Goal: Information Seeking & Learning: Learn about a topic

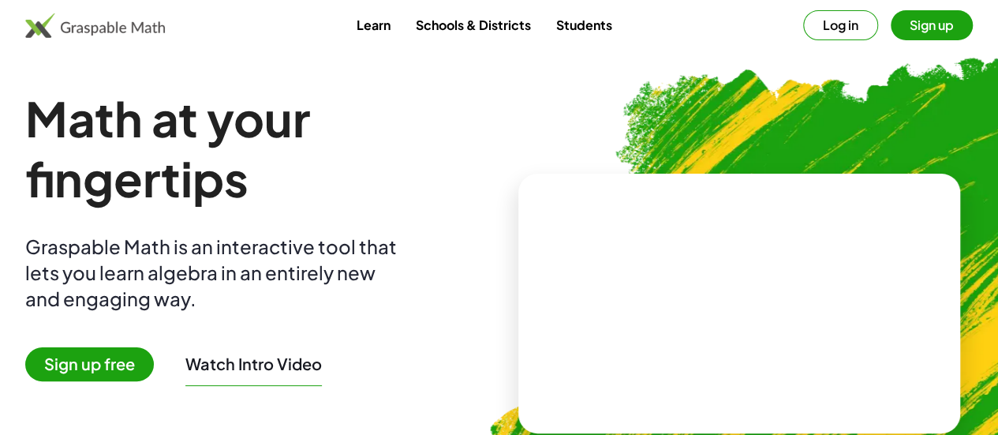
click at [803, 28] on button "Log in" at bounding box center [840, 25] width 75 height 30
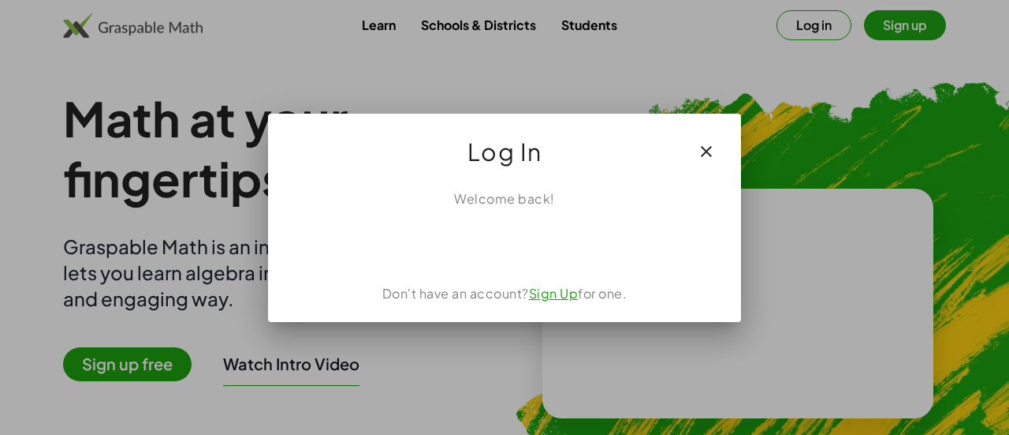
click at [705, 155] on icon "button" at bounding box center [706, 151] width 19 height 19
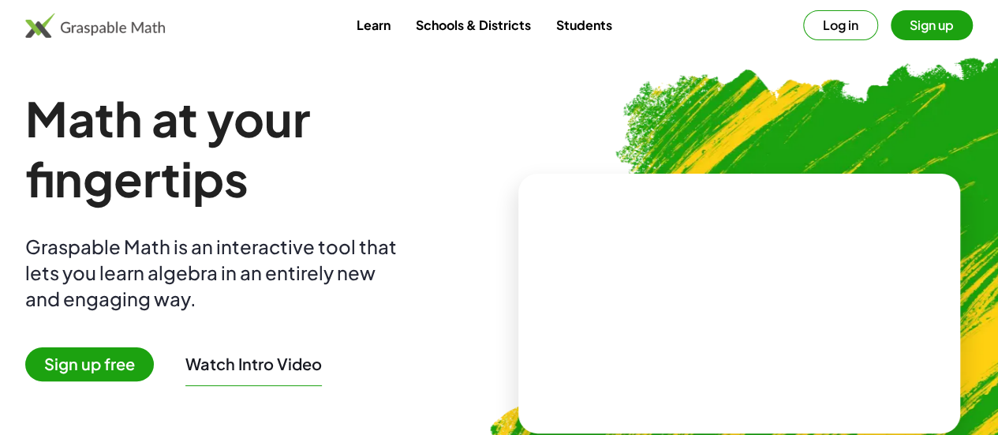
click at [890, 29] on button "Sign up" at bounding box center [931, 25] width 82 height 30
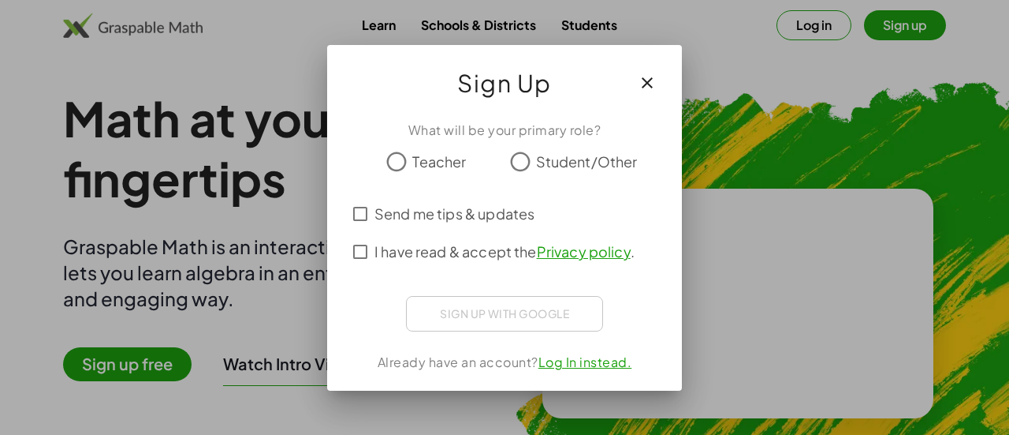
click at [645, 86] on icon "button" at bounding box center [647, 82] width 19 height 19
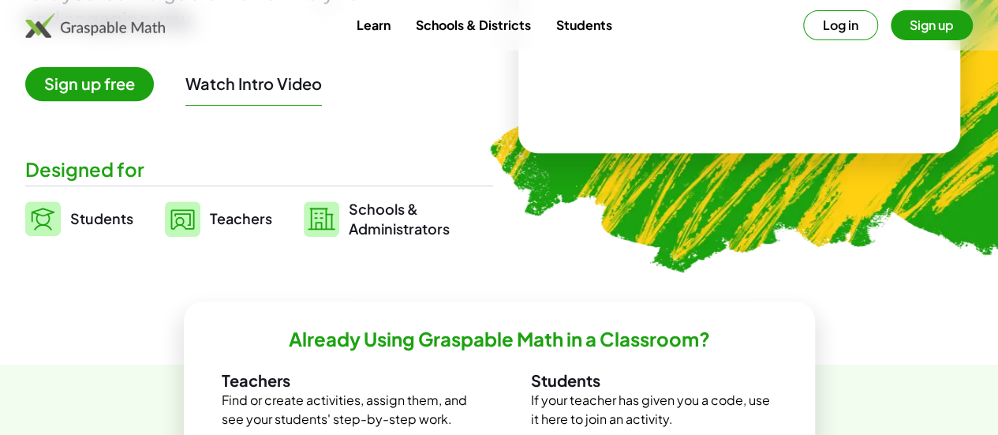
scroll to position [281, 0]
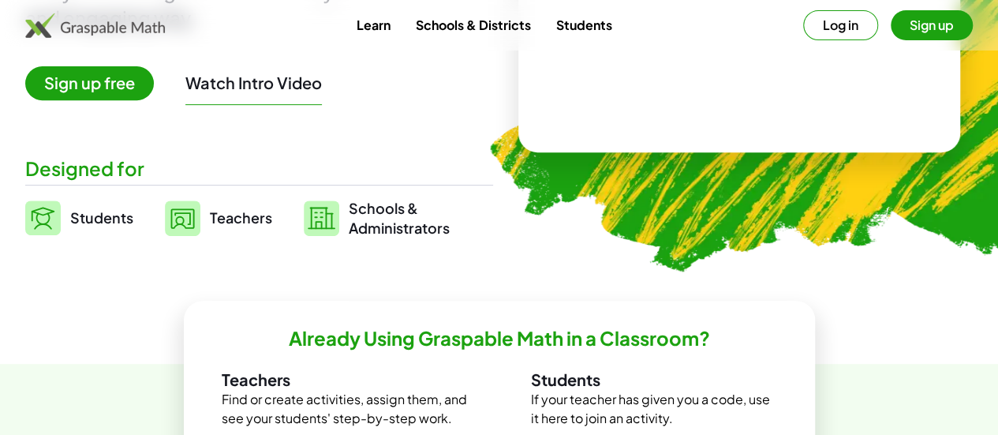
click at [119, 204] on link "Students" at bounding box center [79, 217] width 108 height 39
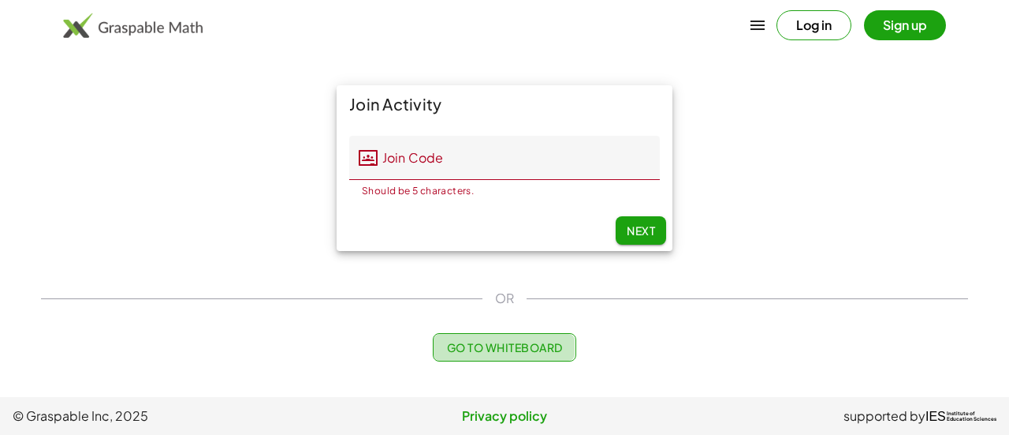
click at [520, 356] on button "Go to Whiteboard" at bounding box center [504, 347] width 143 height 28
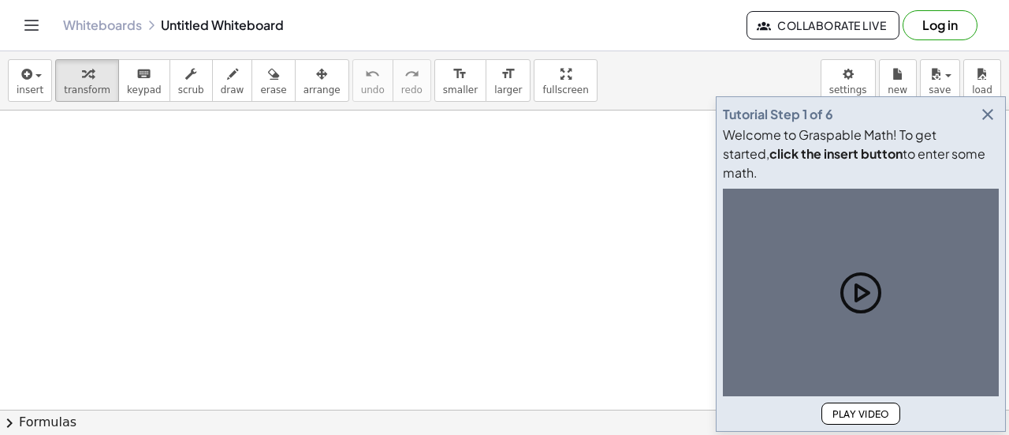
click at [993, 124] on icon "button" at bounding box center [988, 114] width 19 height 19
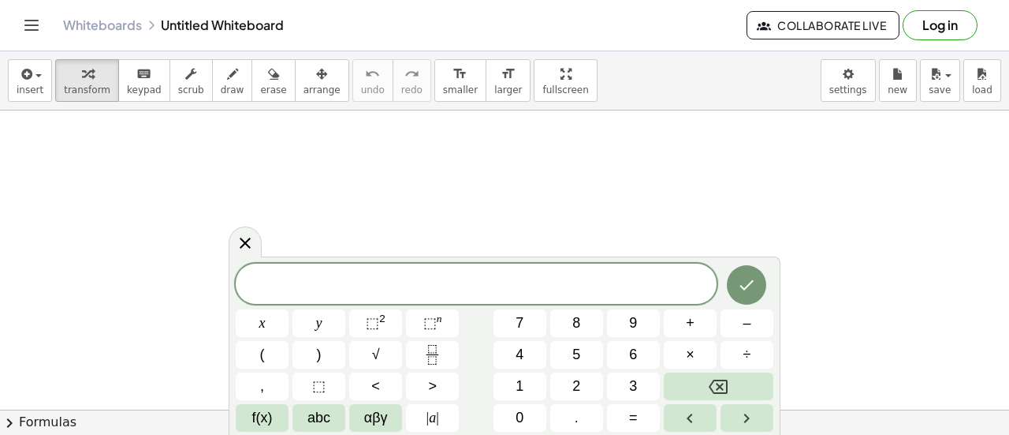
click at [588, 284] on span "​" at bounding box center [476, 285] width 481 height 22
click at [735, 292] on button "Done" at bounding box center [746, 284] width 39 height 39
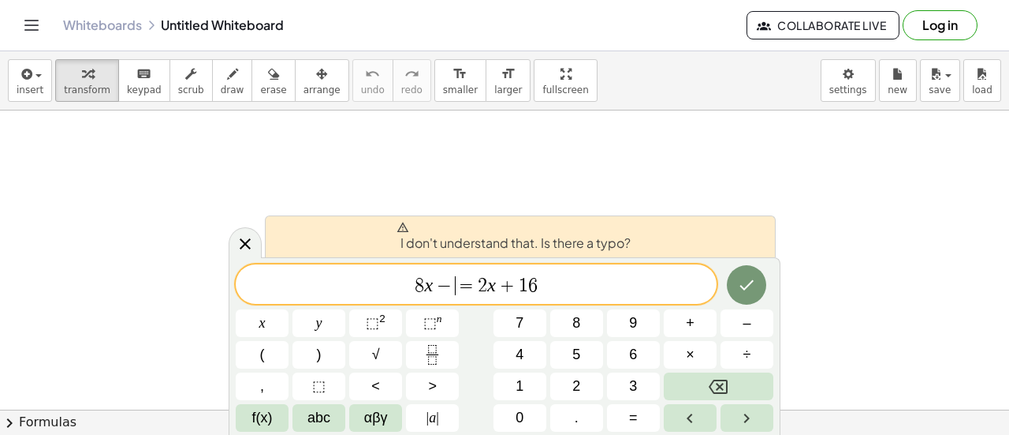
click at [454, 285] on span "8 x − ​ = 2 x + 1 6" at bounding box center [476, 285] width 481 height 22
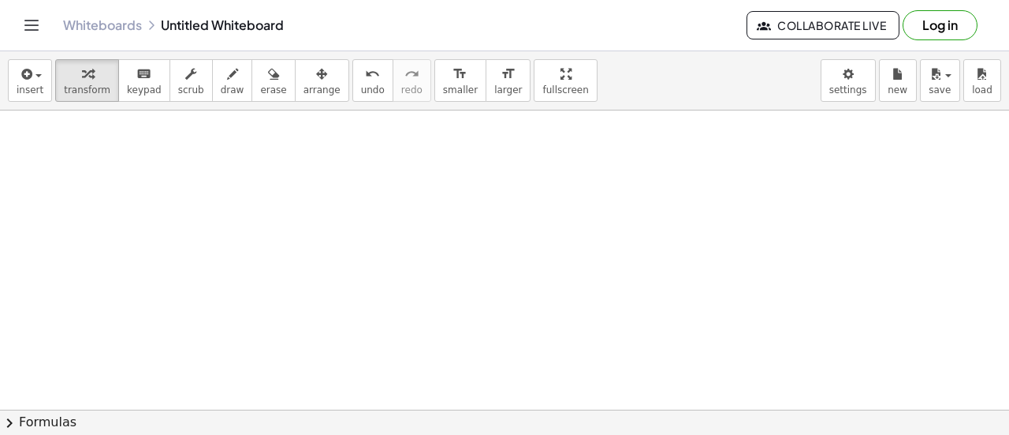
scroll to position [54, 0]
click at [278, 278] on div at bounding box center [661, 356] width 1322 height 600
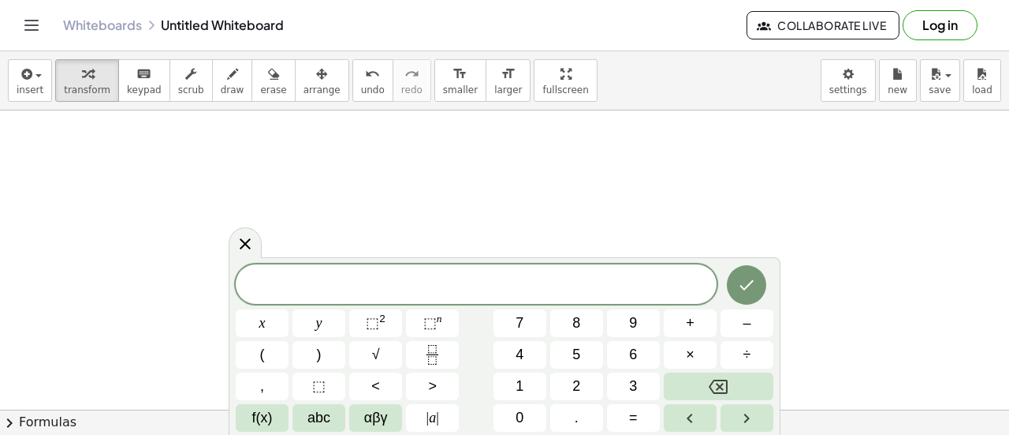
click at [483, 293] on span "​" at bounding box center [476, 285] width 481 height 22
click at [751, 291] on icon "Done" at bounding box center [746, 284] width 19 height 19
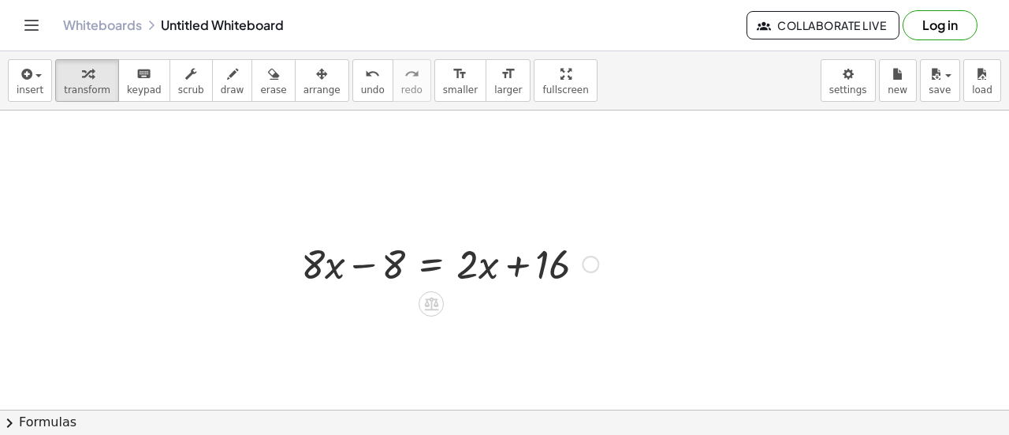
scroll to position [104, 0]
click at [477, 267] on div at bounding box center [449, 260] width 313 height 54
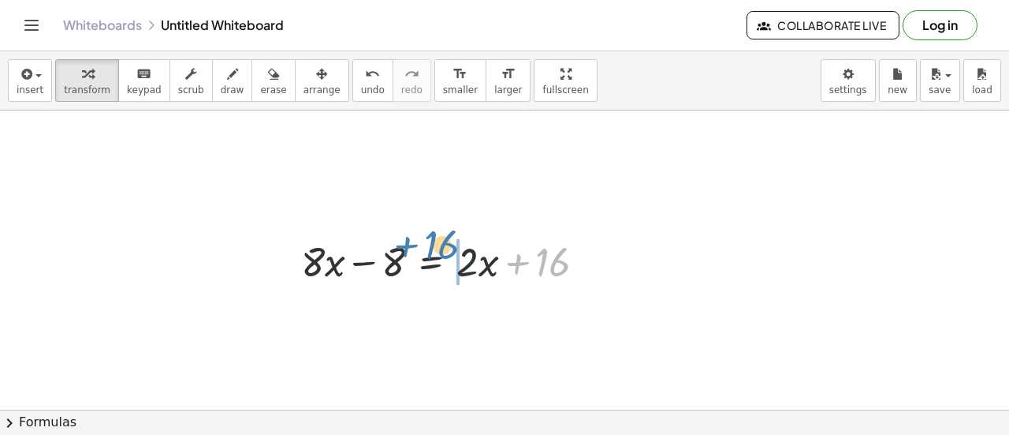
drag, startPoint x: 557, startPoint y: 266, endPoint x: 446, endPoint y: 253, distance: 111.1
click at [446, 253] on div at bounding box center [449, 260] width 313 height 54
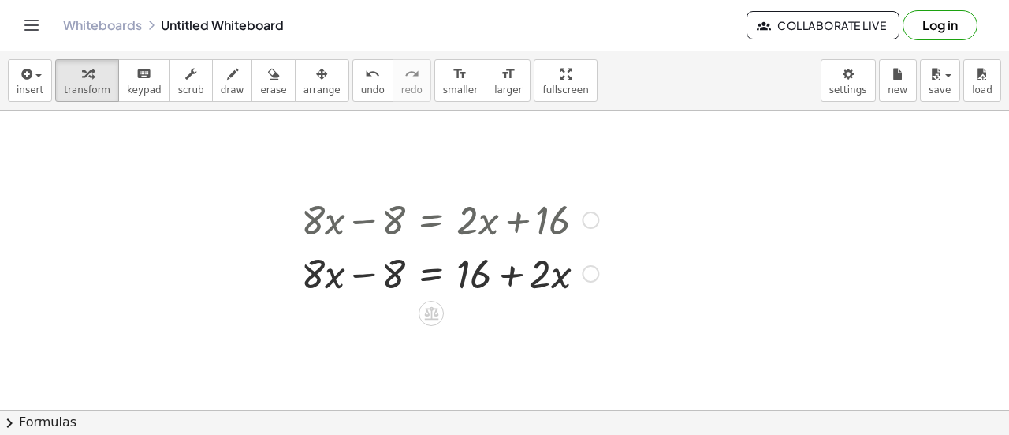
scroll to position [151, 0]
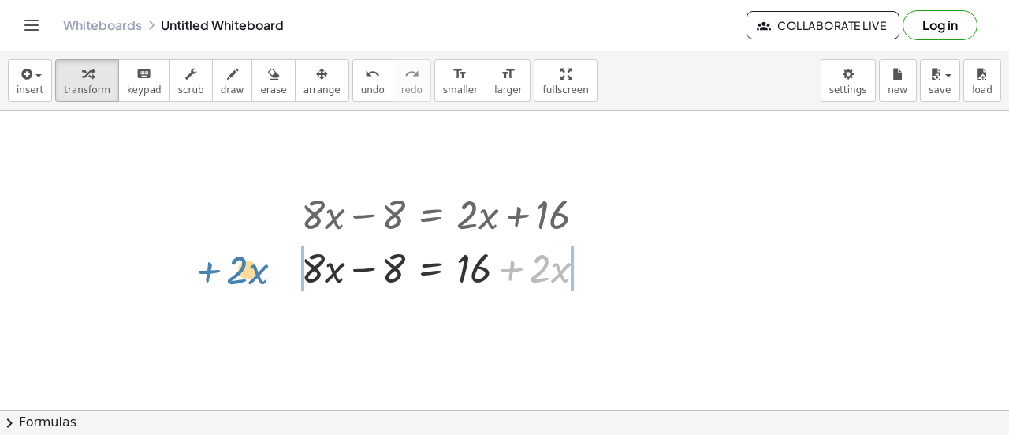
drag, startPoint x: 514, startPoint y: 268, endPoint x: 218, endPoint y: 269, distance: 295.7
click at [218, 269] on div "+ · 8 · x − 8 = + · 2 · x + 16 + · 8 · x − 8 = + · 2 · x + 16 + · 2 · x + · 8 ·…" at bounding box center [661, 259] width 1322 height 600
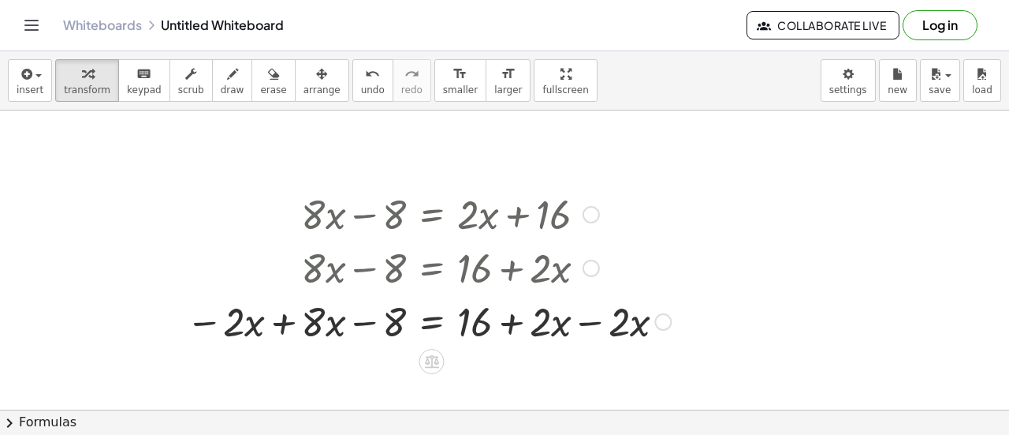
click at [580, 321] on div at bounding box center [428, 320] width 501 height 54
click at [282, 321] on div at bounding box center [392, 320] width 429 height 54
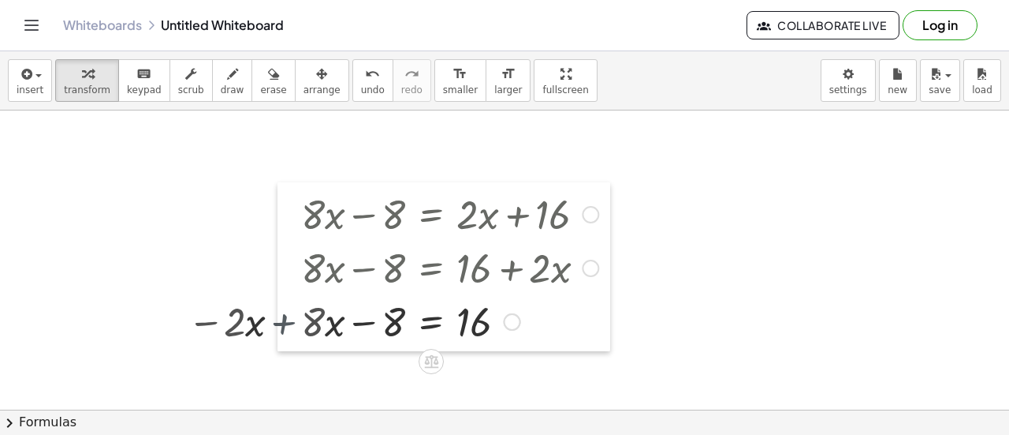
click at [282, 321] on div at bounding box center [290, 266] width 24 height 169
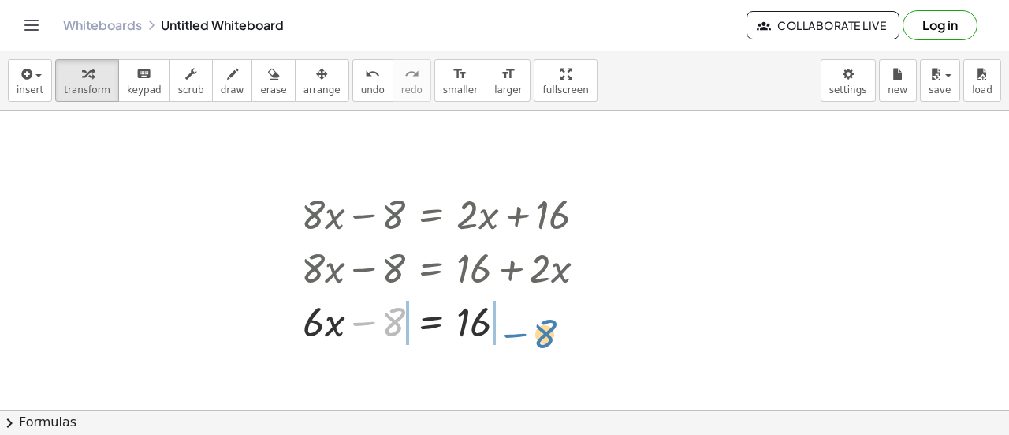
drag, startPoint x: 391, startPoint y: 323, endPoint x: 544, endPoint y: 323, distance: 153.0
click at [544, 323] on div at bounding box center [449, 320] width 313 height 54
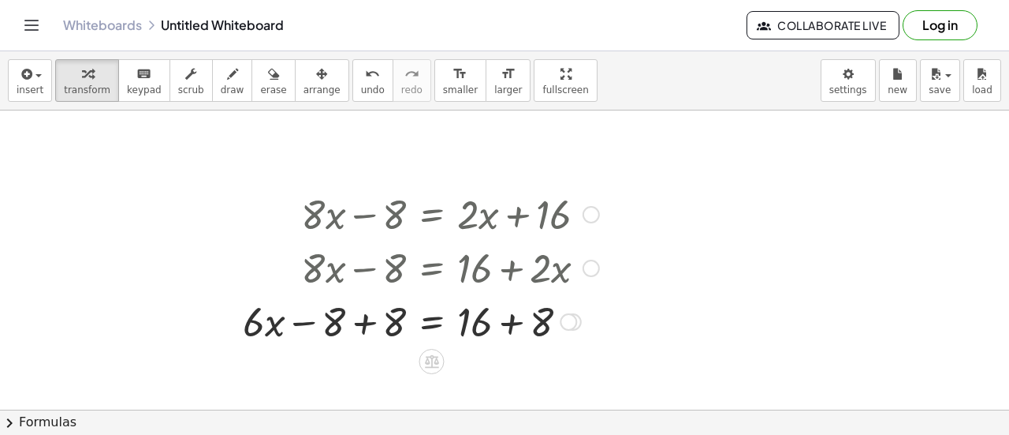
click at [511, 321] on div at bounding box center [421, 320] width 372 height 54
click at [431, 322] on div "= 16 · x + · 6 − 8 + 8 + + 8" at bounding box center [431, 322] width 0 height 0
click at [361, 316] on div at bounding box center [421, 320] width 372 height 54
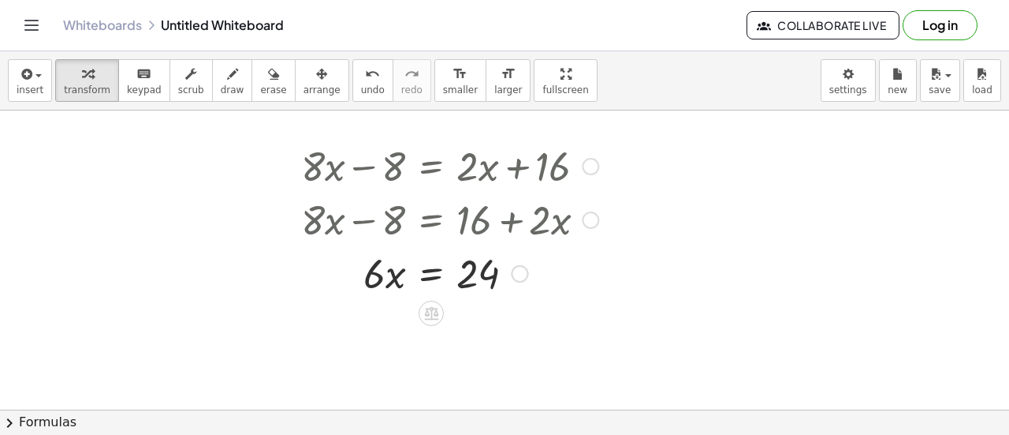
scroll to position [200, 0]
drag, startPoint x: 377, startPoint y: 278, endPoint x: 484, endPoint y: 327, distance: 117.9
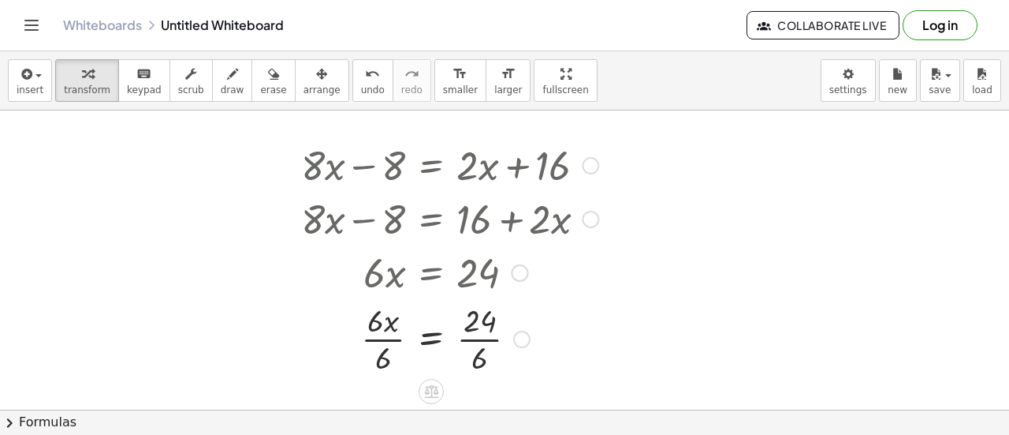
click at [479, 340] on div at bounding box center [449, 337] width 313 height 79
click at [368, 330] on div at bounding box center [449, 337] width 313 height 79
click at [384, 337] on div at bounding box center [449, 337] width 313 height 79
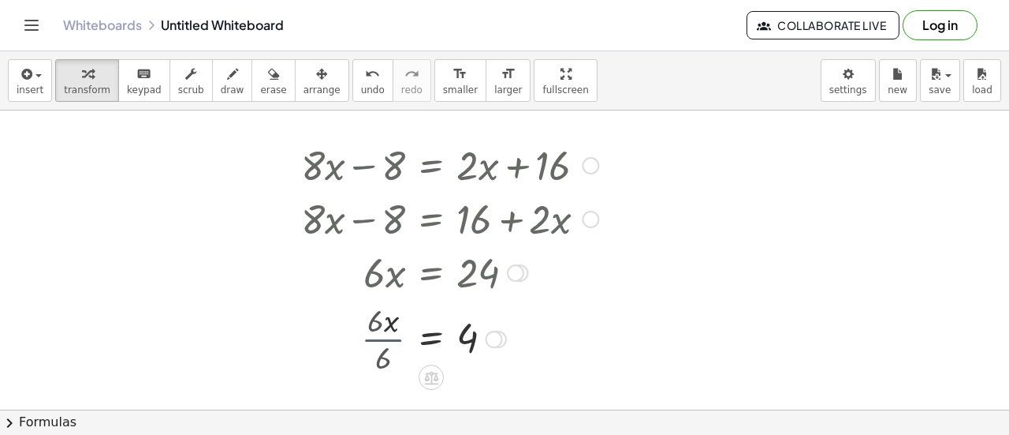
click at [384, 337] on div at bounding box center [449, 337] width 313 height 52
drag, startPoint x: 448, startPoint y: 163, endPoint x: 377, endPoint y: 222, distance: 91.9
click at [431, 166] on div "+ · 8 · x − 8 = + · 2 · x + 16 + · 8 · x − 8 = + 16 + · 2 · x − · 2 · x + · 8 ·…" at bounding box center [431, 166] width 0 height 0
click at [499, 375] on div at bounding box center [661, 210] width 1322 height 600
click at [551, 340] on div at bounding box center [449, 337] width 313 height 52
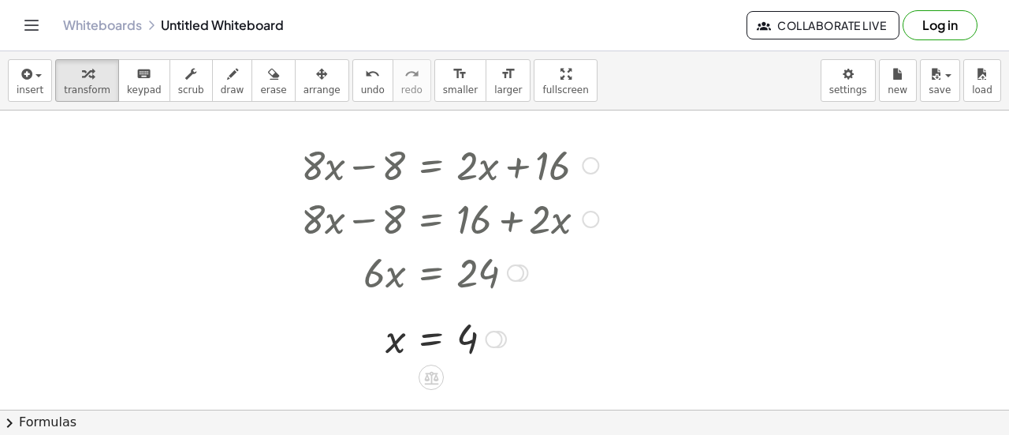
drag, startPoint x: 551, startPoint y: 340, endPoint x: 544, endPoint y: 348, distance: 10.6
click at [544, 348] on div at bounding box center [449, 337] width 313 height 52
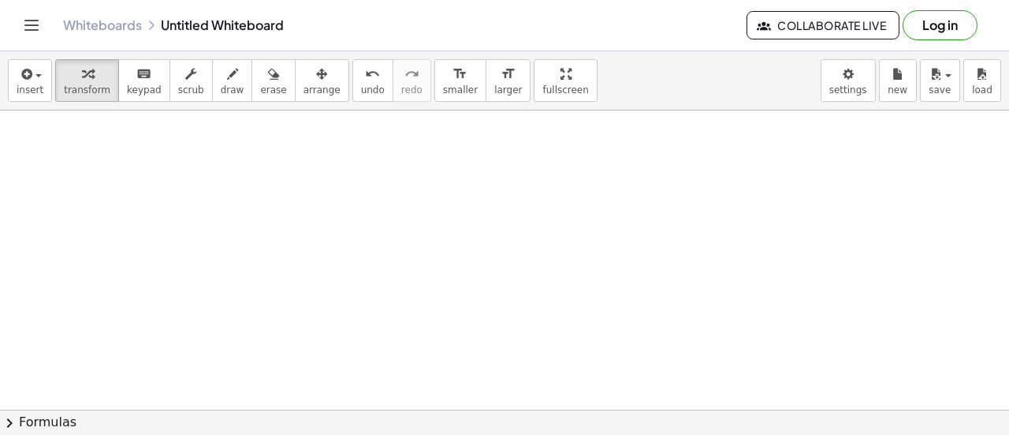
scroll to position [485, 0]
click at [543, 357] on div at bounding box center [661, 75] width 1322 height 901
click at [391, 291] on div at bounding box center [661, 75] width 1322 height 901
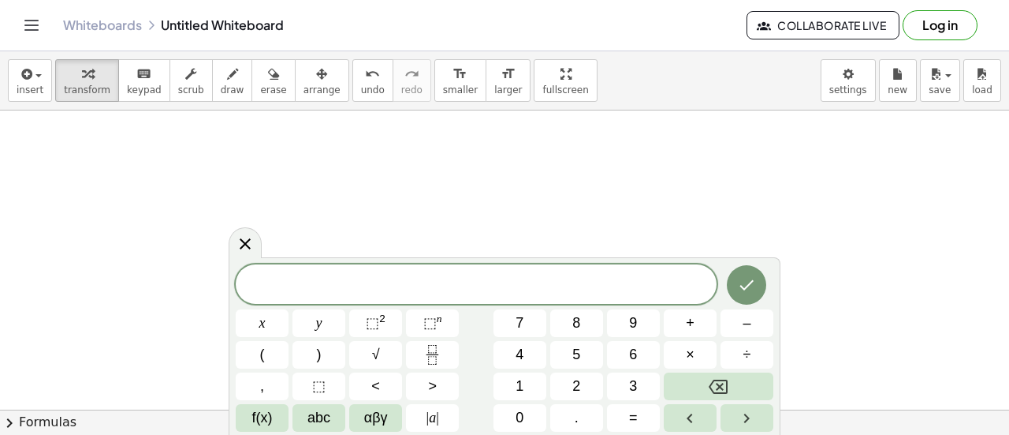
click at [495, 269] on div "​" at bounding box center [476, 283] width 481 height 39
click at [739, 289] on icon "Done" at bounding box center [746, 284] width 19 height 19
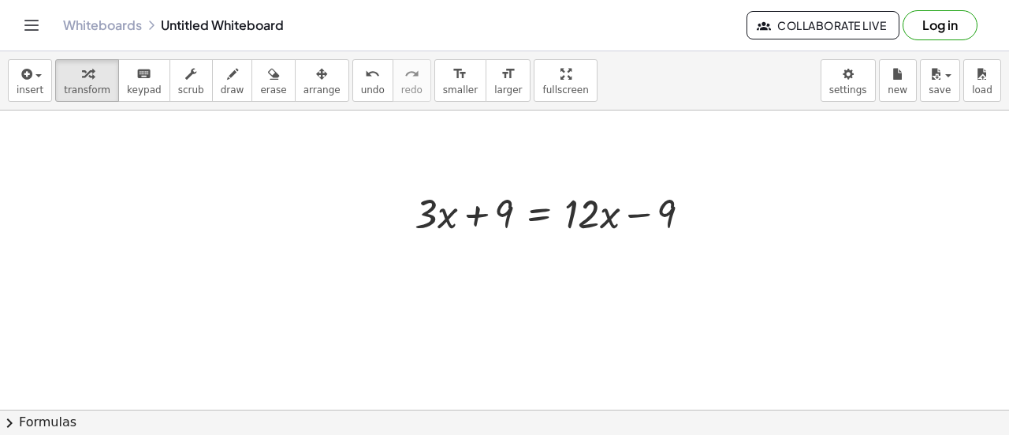
scroll to position [592, 0]
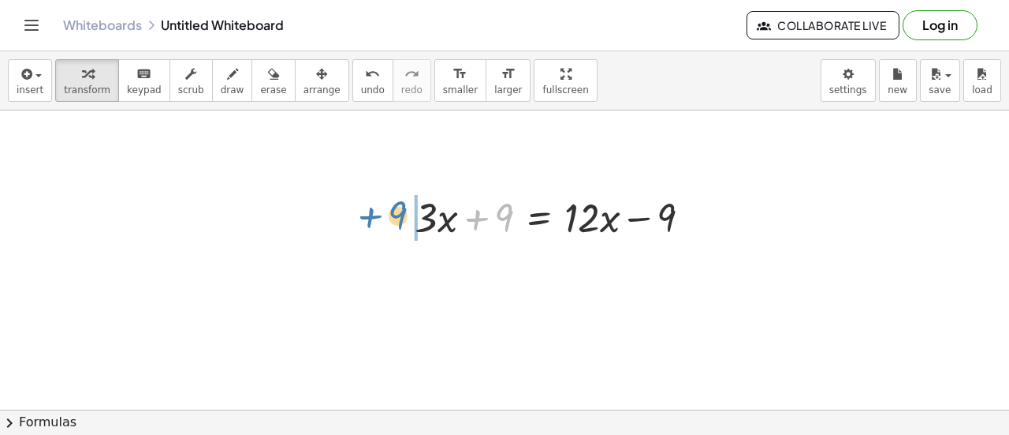
drag, startPoint x: 503, startPoint y: 216, endPoint x: 397, endPoint y: 218, distance: 105.7
click at [397, 218] on div "+ 9 + · 3 · x + 9 = + · 12 · x − 9" at bounding box center [553, 216] width 325 height 62
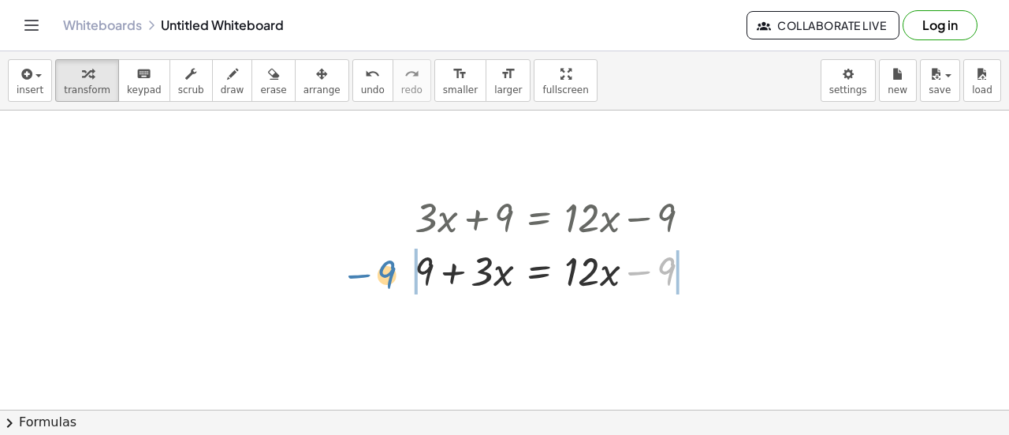
drag, startPoint x: 636, startPoint y: 271, endPoint x: 356, endPoint y: 274, distance: 280.0
click at [356, 274] on div "+ · 8 · x − 8 = + · 2 · x + 16 + · 8 · x − 8 = + · 2 · x + 16 + · 8 · x − 8 = +…" at bounding box center [661, 118] width 1322 height 1201
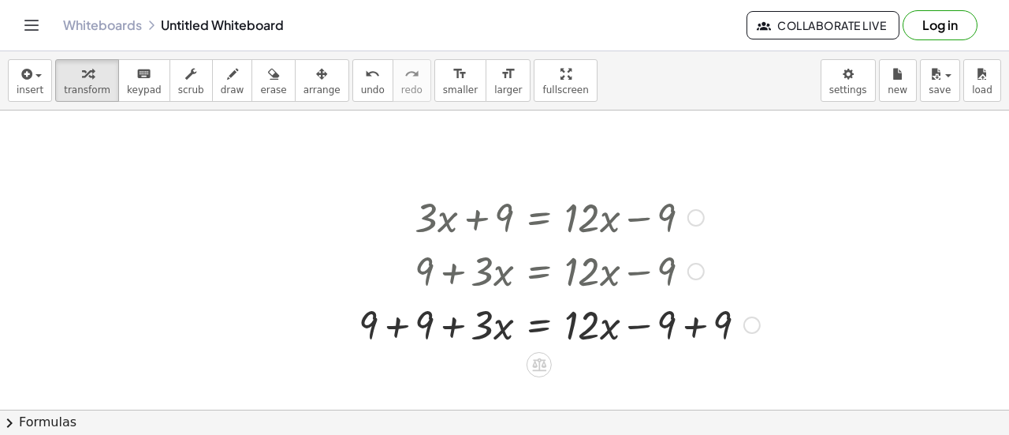
click at [693, 323] on div at bounding box center [559, 324] width 417 height 54
click at [397, 325] on div at bounding box center [531, 324] width 361 height 54
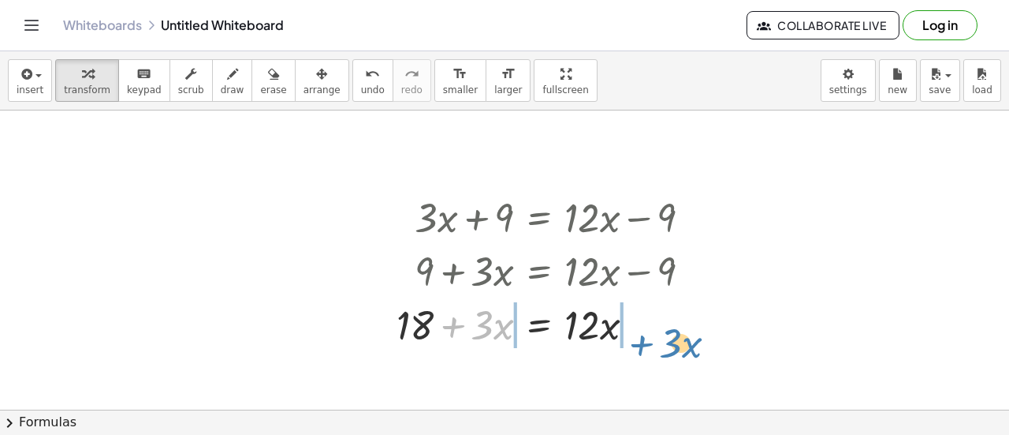
drag, startPoint x: 453, startPoint y: 326, endPoint x: 647, endPoint y: 340, distance: 194.5
click at [647, 340] on div at bounding box center [550, 324] width 323 height 54
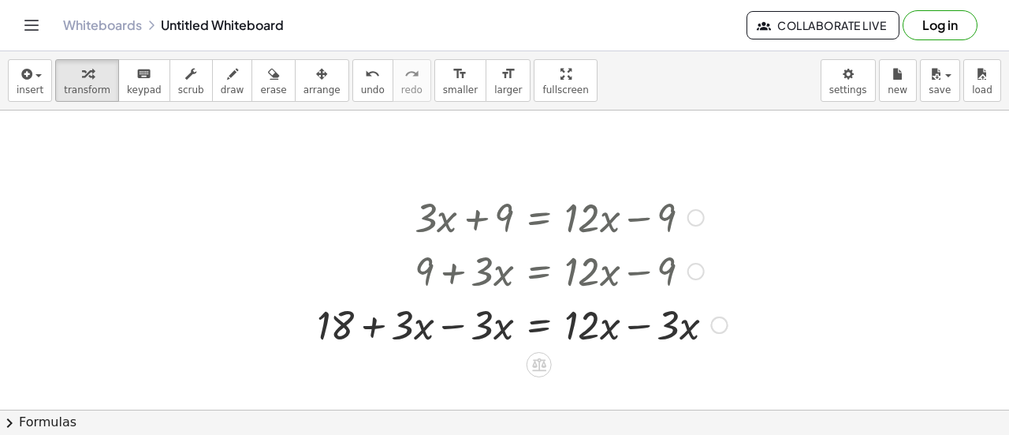
click at [632, 327] on div at bounding box center [522, 324] width 427 height 54
click at [449, 322] on div at bounding box center [510, 324] width 403 height 54
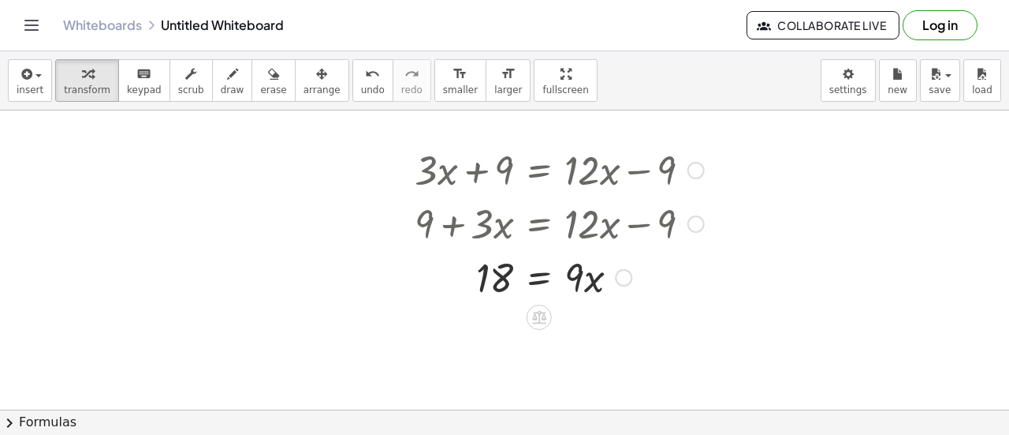
scroll to position [640, 0]
drag, startPoint x: 576, startPoint y: 272, endPoint x: 500, endPoint y: 319, distance: 89.9
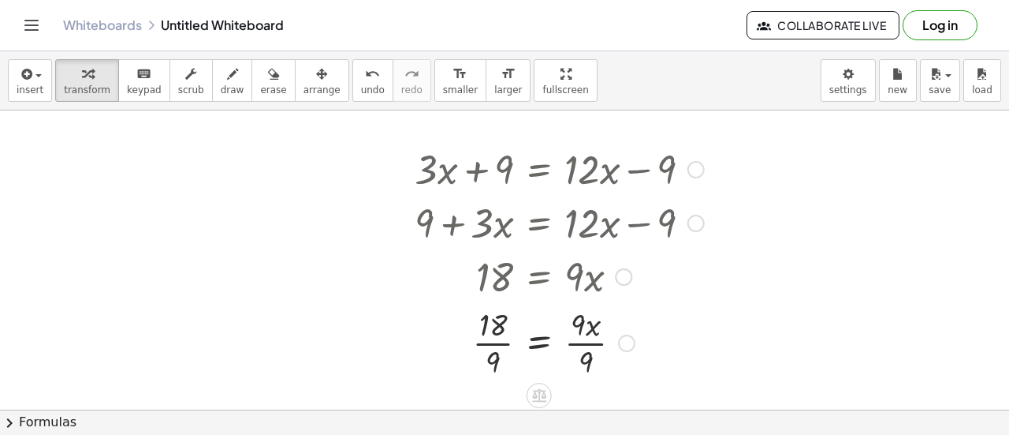
click at [581, 341] on div at bounding box center [559, 341] width 305 height 79
click at [487, 340] on div at bounding box center [559, 341] width 305 height 79
click at [203, 334] on div at bounding box center [661, 70] width 1322 height 1201
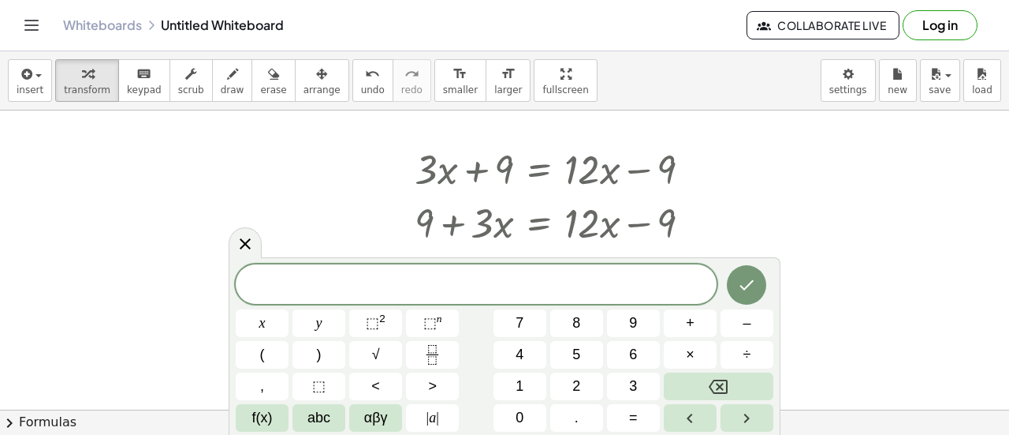
click at [487, 293] on span "​" at bounding box center [476, 285] width 481 height 22
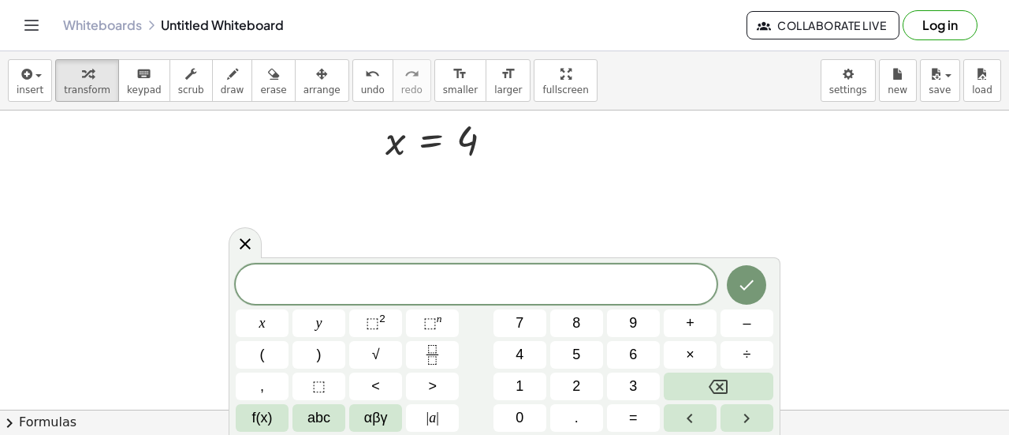
scroll to position [397, 0]
click at [744, 291] on icon "Done" at bounding box center [746, 284] width 19 height 19
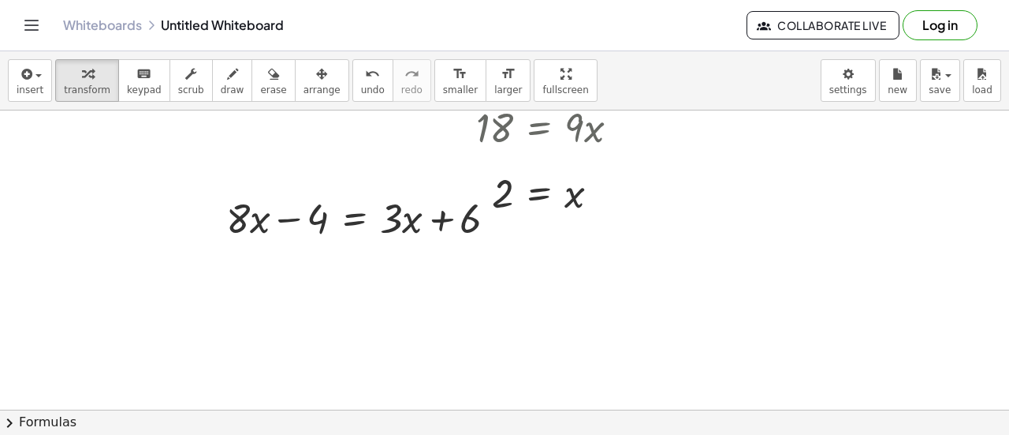
scroll to position [787, 0]
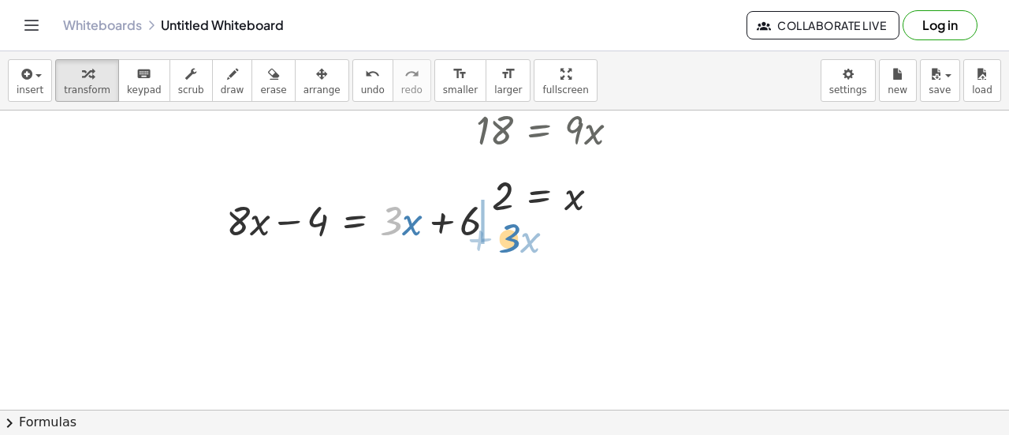
drag, startPoint x: 390, startPoint y: 222, endPoint x: 508, endPoint y: 239, distance: 119.4
click at [508, 239] on div at bounding box center [367, 219] width 299 height 54
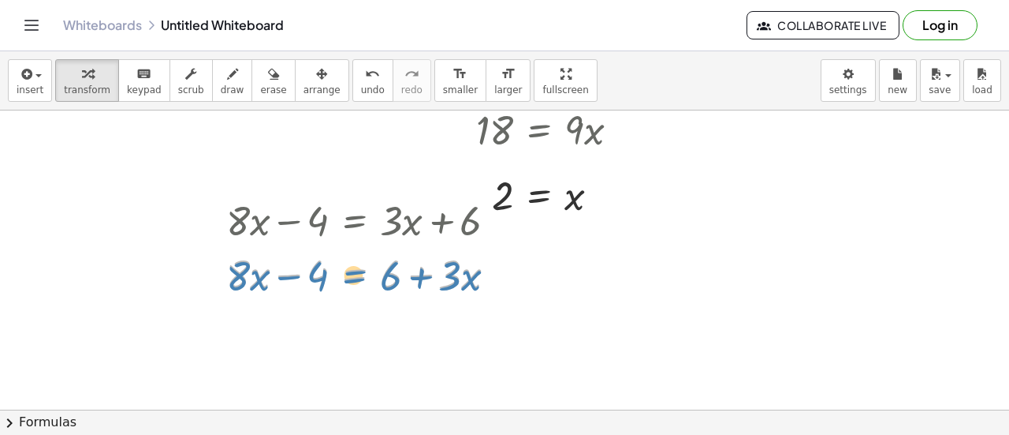
click at [372, 274] on div at bounding box center [367, 273] width 299 height 54
drag, startPoint x: 378, startPoint y: 277, endPoint x: 364, endPoint y: 270, distance: 15.9
click at [364, 270] on div at bounding box center [367, 273] width 299 height 54
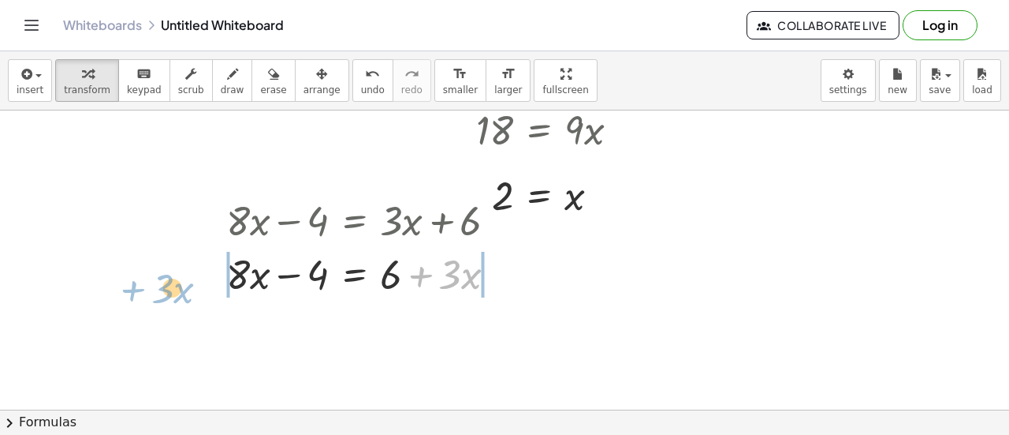
drag, startPoint x: 420, startPoint y: 270, endPoint x: 147, endPoint y: 272, distance: 272.9
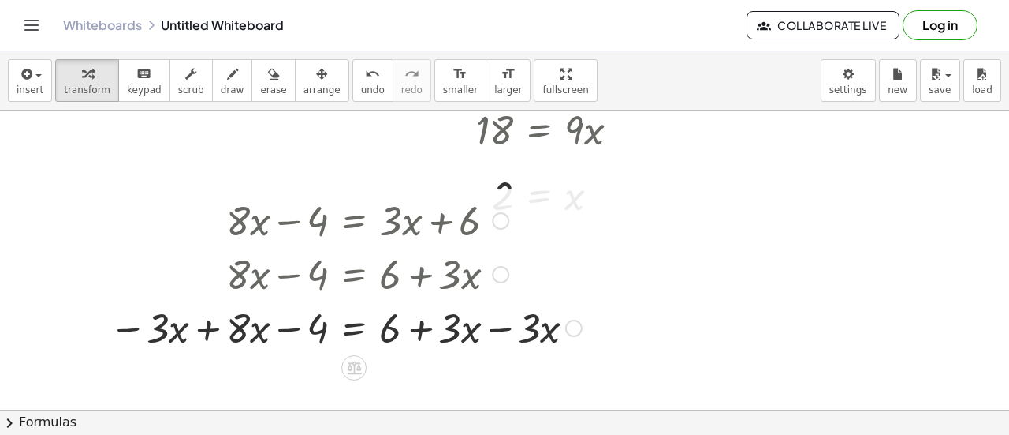
click at [498, 330] on div at bounding box center [346, 327] width 488 height 54
click at [140, 328] on div at bounding box center [309, 327] width 415 height 54
click at [211, 330] on div at bounding box center [309, 327] width 415 height 54
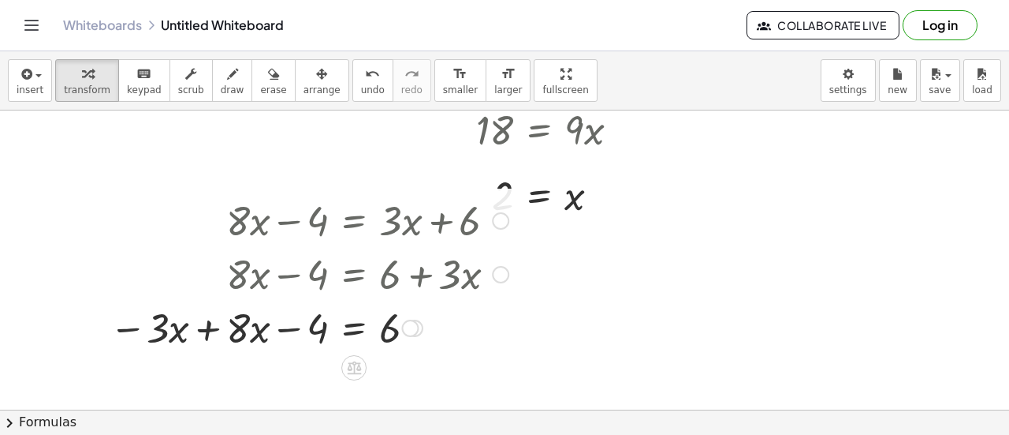
click at [110, 330] on div at bounding box center [98, 272] width 24 height 169
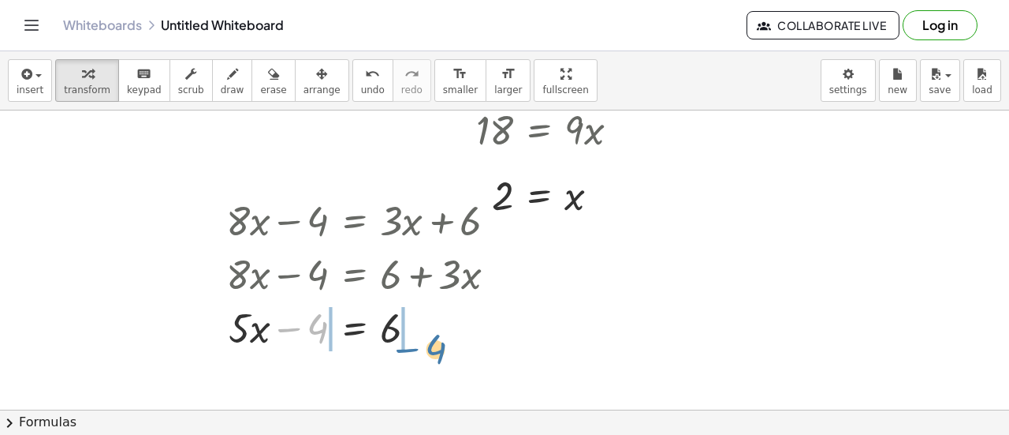
drag, startPoint x: 295, startPoint y: 330, endPoint x: 425, endPoint y: 341, distance: 130.5
click at [425, 341] on div at bounding box center [367, 327] width 299 height 54
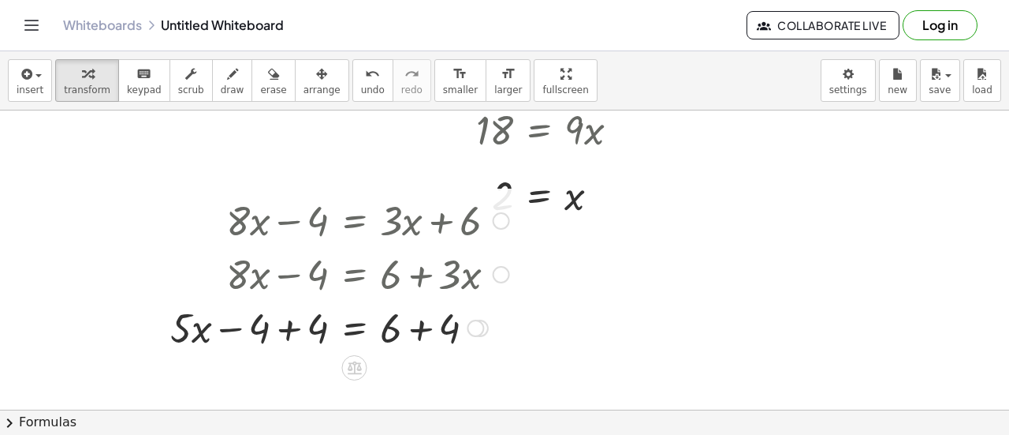
click at [423, 326] on div at bounding box center [339, 327] width 355 height 54
click at [467, 326] on div at bounding box center [475, 327] width 17 height 17
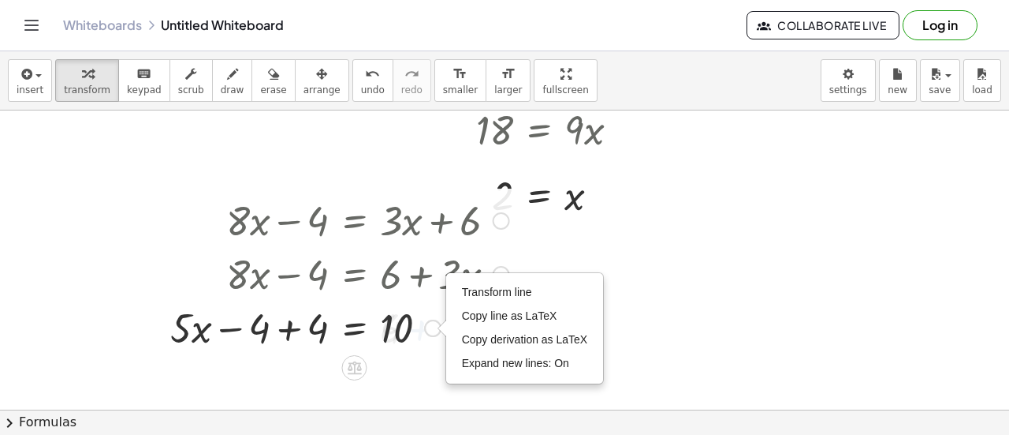
click at [288, 333] on div at bounding box center [339, 327] width 355 height 54
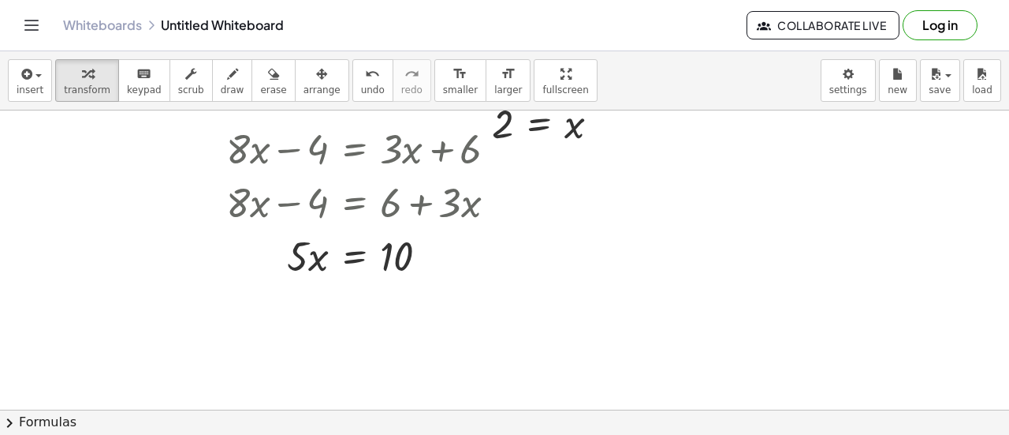
scroll to position [860, 0]
drag, startPoint x: 297, startPoint y: 259, endPoint x: 405, endPoint y: 300, distance: 115.6
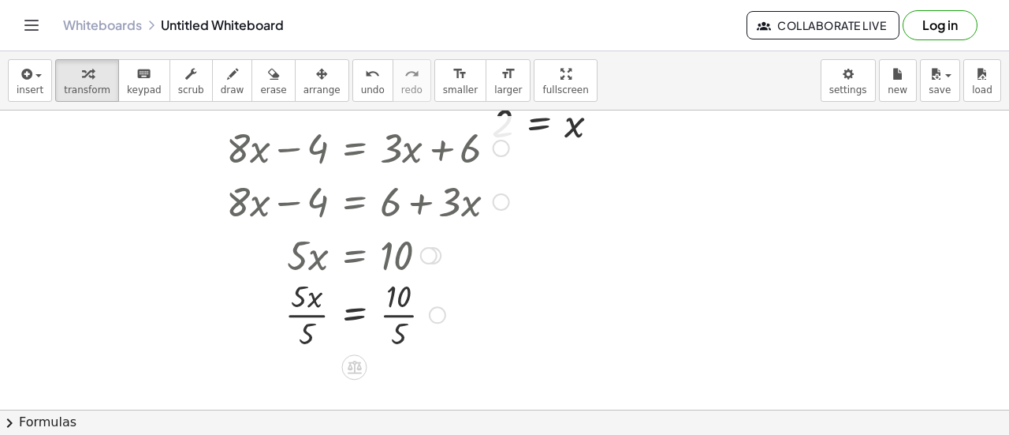
click at [354, 148] on div "+ · 8 · x − 4 = + · 3 · x + 6 + · 8 · x − 4 = + 6 + · 3 · x − · 3 · x + · 8 · x…" at bounding box center [354, 148] width 0 height 0
click at [397, 258] on div at bounding box center [367, 254] width 292 height 54
click at [403, 326] on div at bounding box center [367, 320] width 299 height 79
click at [304, 323] on div at bounding box center [367, 320] width 299 height 79
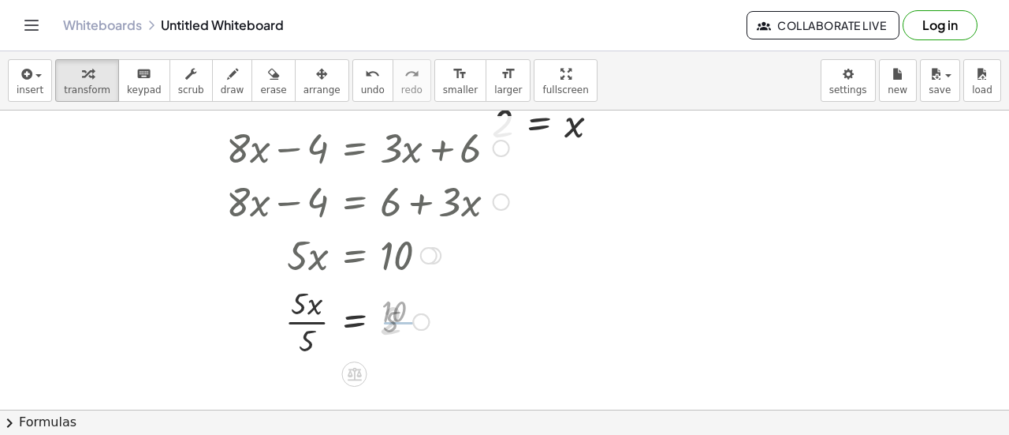
click at [304, 323] on div at bounding box center [367, 320] width 299 height 79
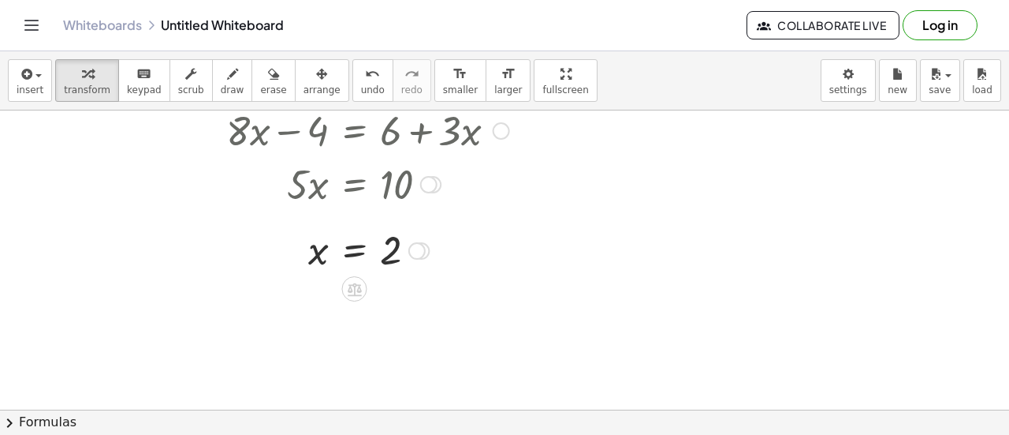
scroll to position [936, 0]
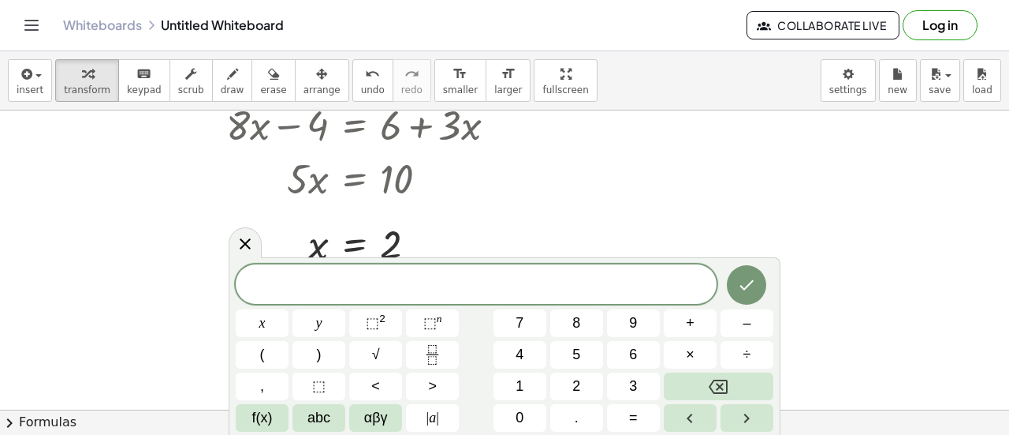
click at [464, 284] on span "​" at bounding box center [476, 285] width 481 height 22
click at [755, 284] on icon "Done" at bounding box center [746, 283] width 19 height 19
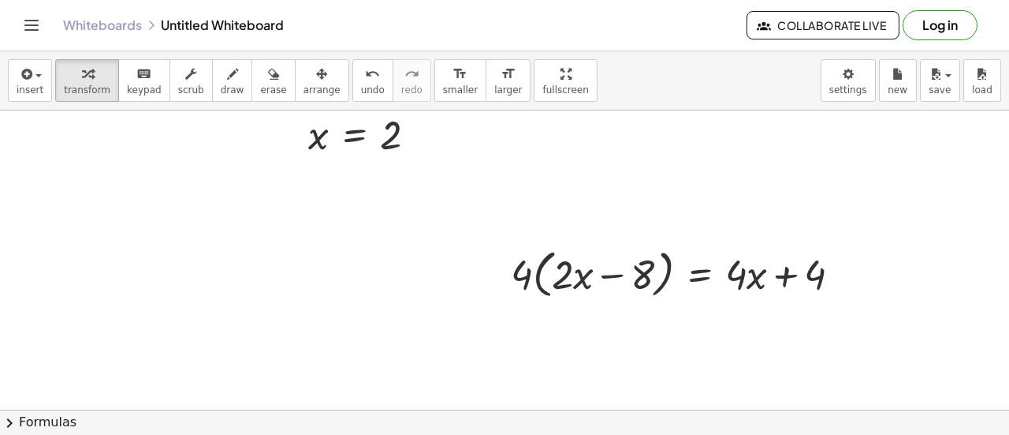
scroll to position [1050, 0]
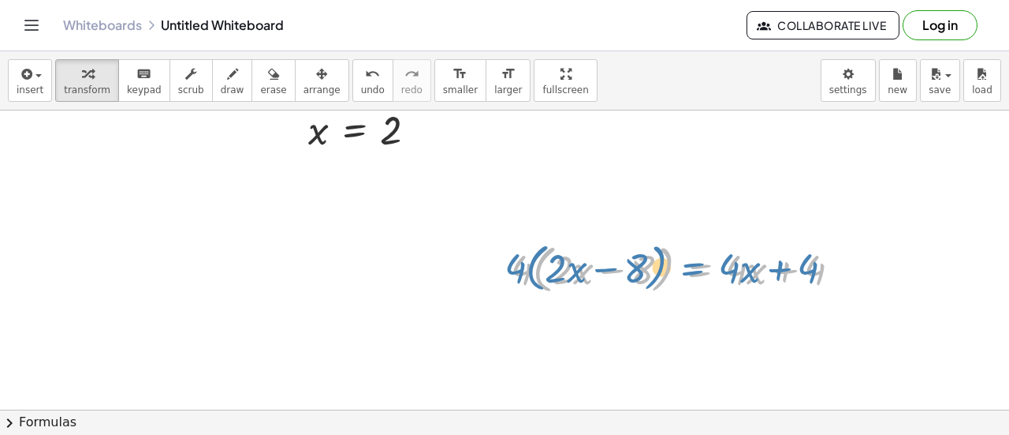
drag, startPoint x: 721, startPoint y: 269, endPoint x: 710, endPoint y: 267, distance: 11.3
click at [710, 267] on div at bounding box center [682, 268] width 358 height 60
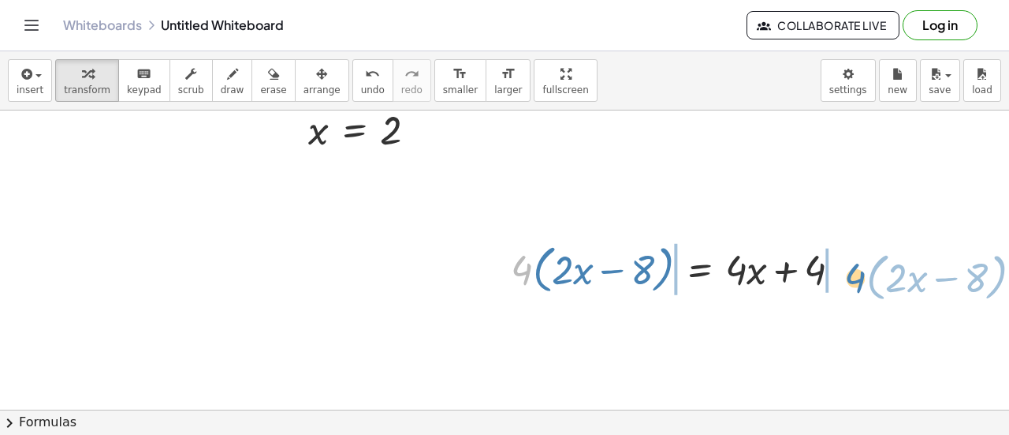
drag, startPoint x: 517, startPoint y: 269, endPoint x: 852, endPoint y: 275, distance: 335.2
click at [852, 275] on div at bounding box center [682, 268] width 358 height 60
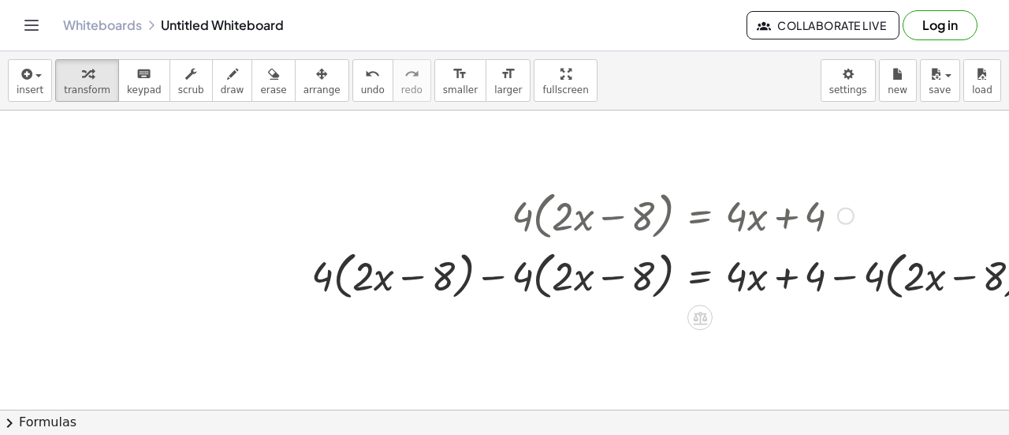
scroll to position [1104, 0]
click at [849, 275] on div at bounding box center [683, 274] width 758 height 60
click at [923, 265] on div at bounding box center [683, 274] width 758 height 60
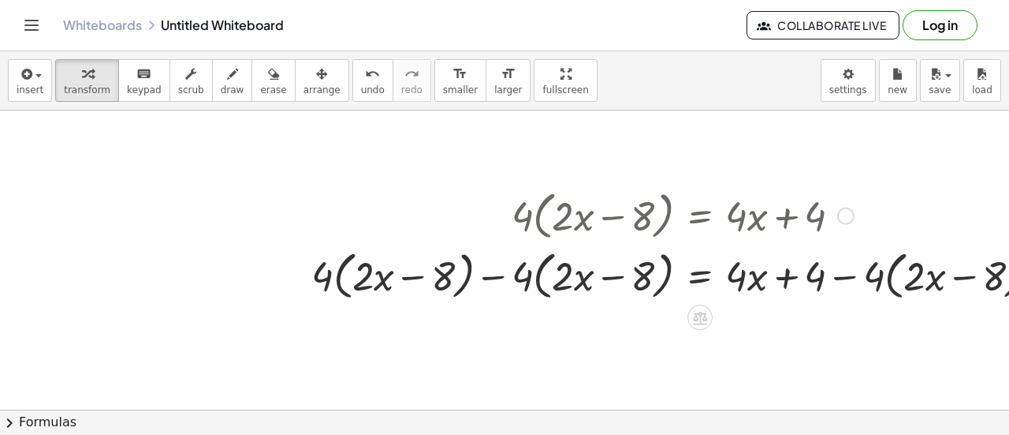
click at [949, 278] on div at bounding box center [683, 274] width 758 height 60
click at [365, 80] on icon "undo" at bounding box center [372, 74] width 15 height 19
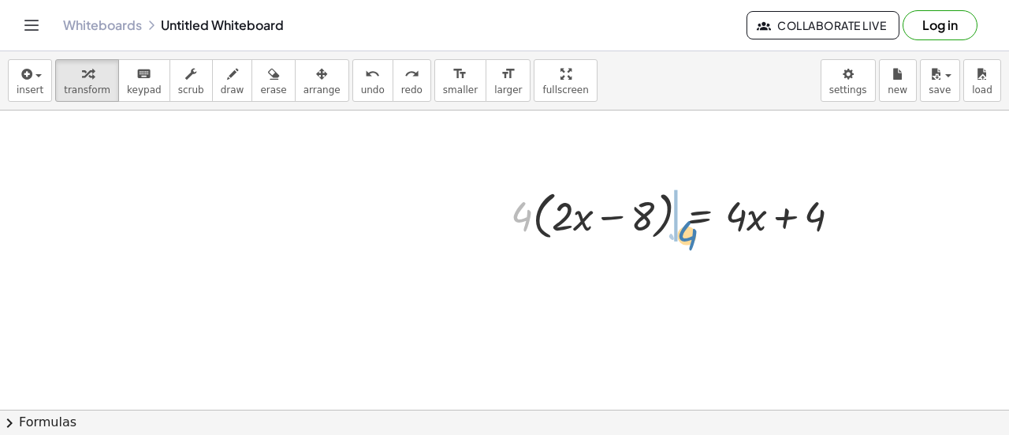
drag, startPoint x: 522, startPoint y: 212, endPoint x: 687, endPoint y: 228, distance: 165.6
click at [687, 228] on div at bounding box center [682, 215] width 358 height 60
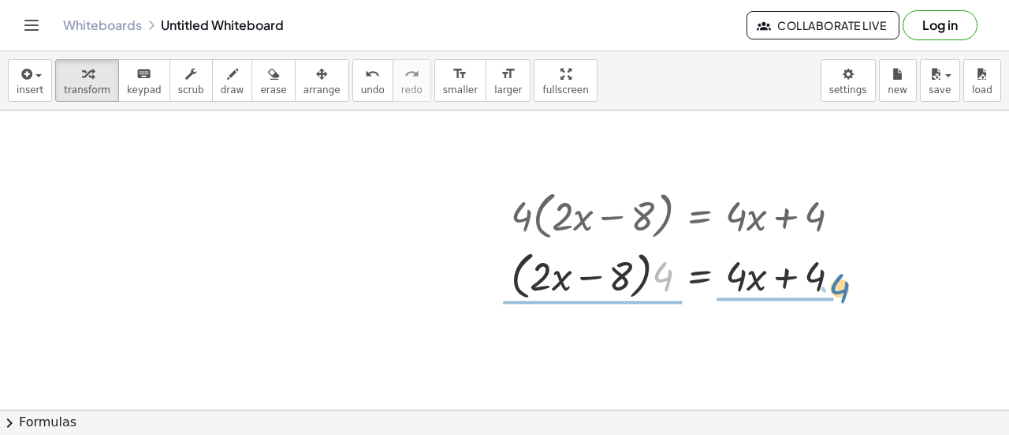
drag, startPoint x: 662, startPoint y: 279, endPoint x: 844, endPoint y: 289, distance: 181.6
click at [844, 289] on div at bounding box center [682, 274] width 358 height 60
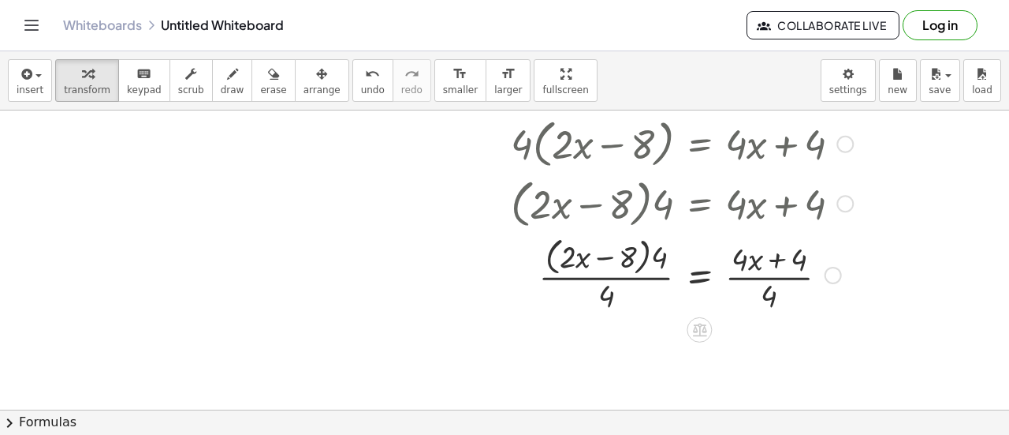
scroll to position [1177, 0]
click at [775, 257] on div at bounding box center [682, 273] width 358 height 84
click at [770, 289] on div at bounding box center [682, 273] width 358 height 84
drag, startPoint x: 770, startPoint y: 289, endPoint x: 494, endPoint y: 296, distance: 276.9
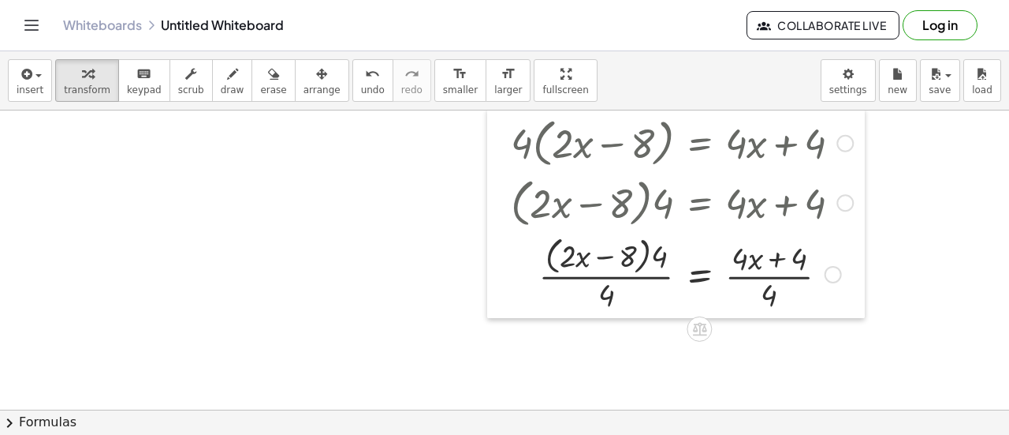
click at [494, 296] on div at bounding box center [499, 213] width 24 height 211
click at [648, 264] on div at bounding box center [682, 273] width 358 height 84
click at [620, 256] on div at bounding box center [682, 273] width 358 height 84
click at [577, 258] on div at bounding box center [682, 273] width 358 height 84
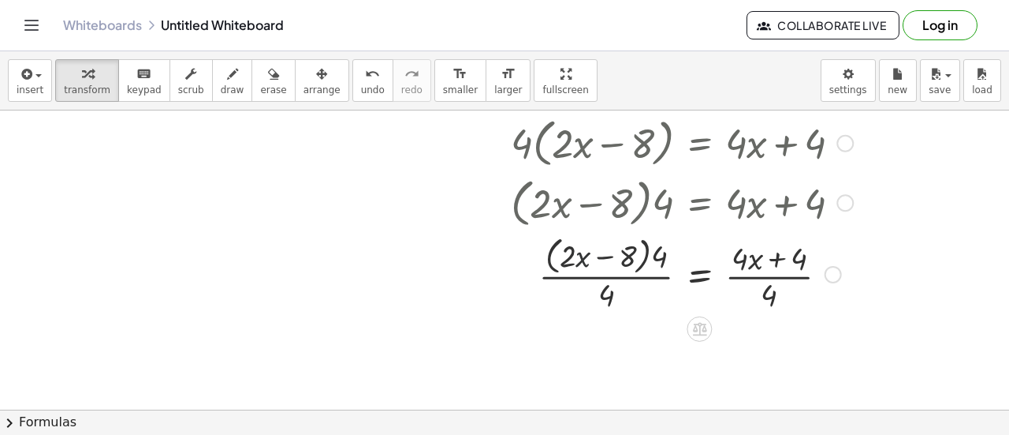
click at [596, 259] on div at bounding box center [682, 273] width 358 height 84
click at [656, 258] on div at bounding box center [682, 273] width 358 height 84
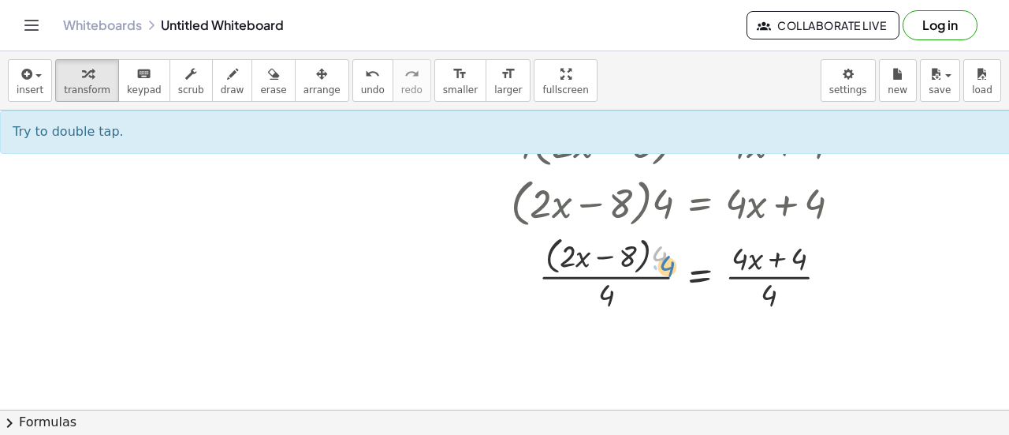
click at [658, 261] on div at bounding box center [682, 273] width 358 height 84
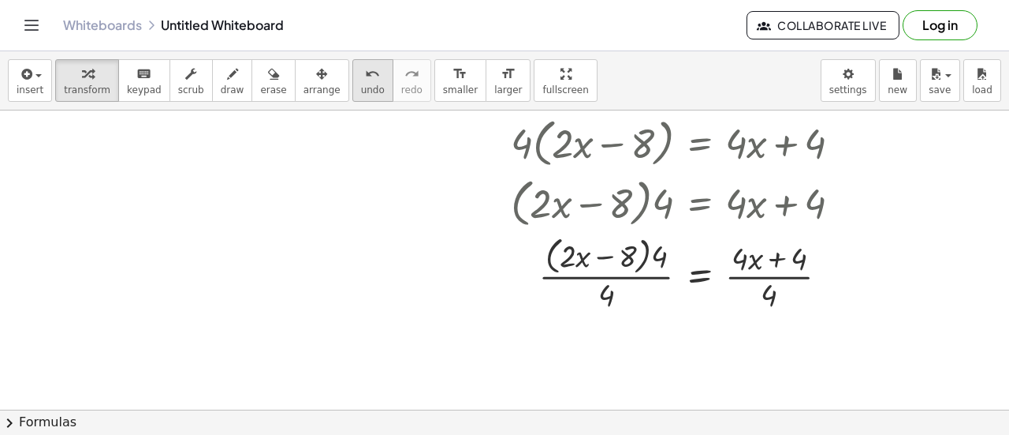
click at [365, 74] on icon "undo" at bounding box center [372, 74] width 15 height 19
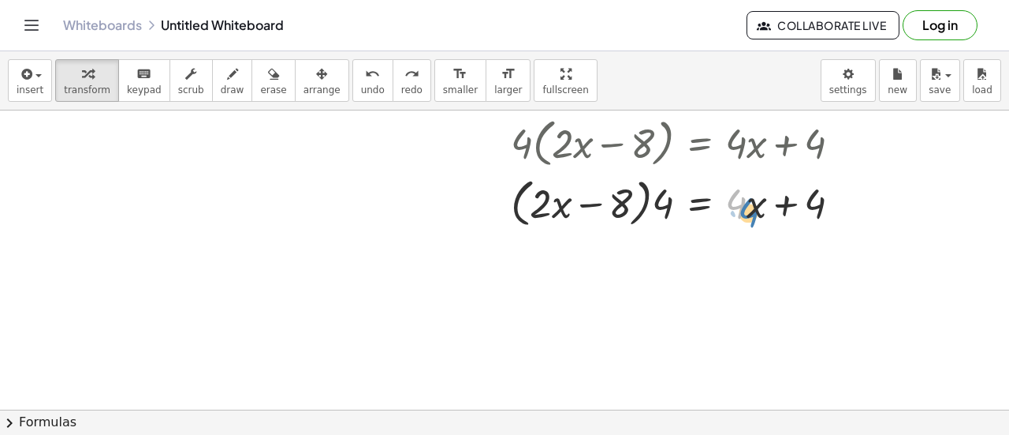
click at [733, 198] on div at bounding box center [675, 201] width 398 height 60
drag, startPoint x: 810, startPoint y: 204, endPoint x: 659, endPoint y: 214, distance: 151.0
click at [659, 214] on div at bounding box center [675, 201] width 398 height 60
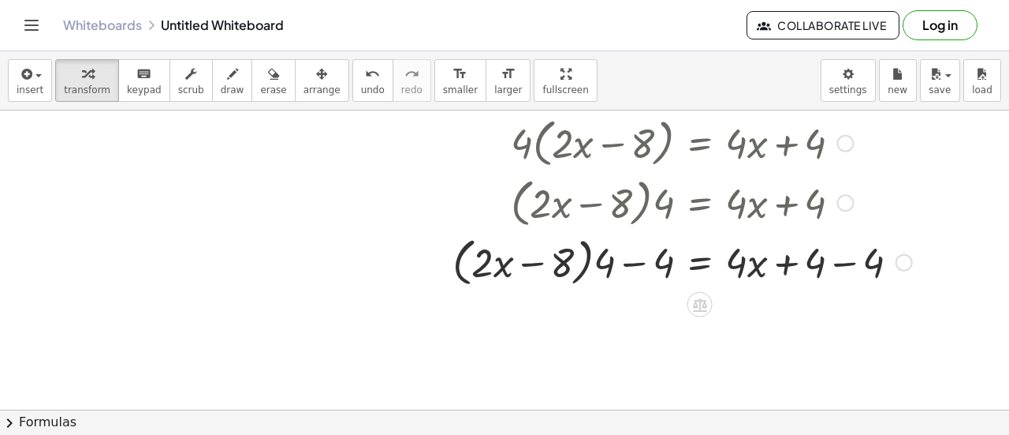
click at [843, 260] on div at bounding box center [683, 261] width 476 height 60
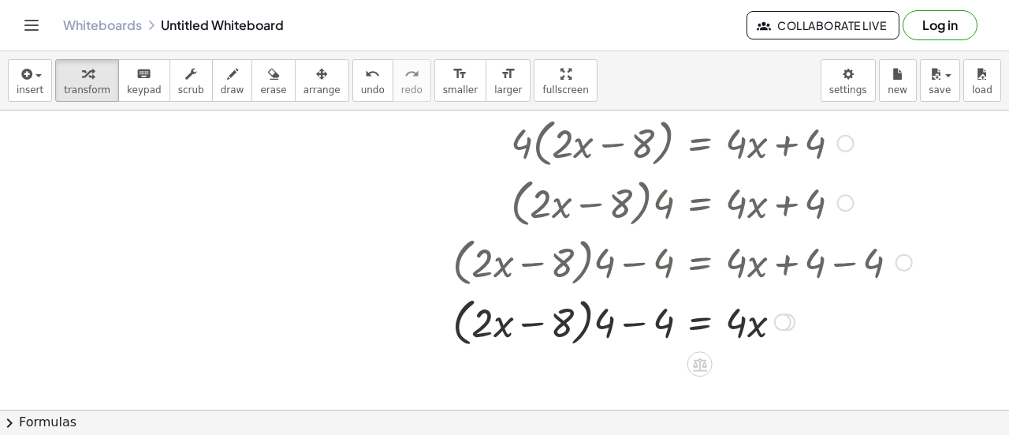
click at [629, 319] on div at bounding box center [683, 320] width 476 height 60
drag, startPoint x: 635, startPoint y: 319, endPoint x: 606, endPoint y: 319, distance: 29.2
click at [606, 319] on div at bounding box center [683, 320] width 476 height 60
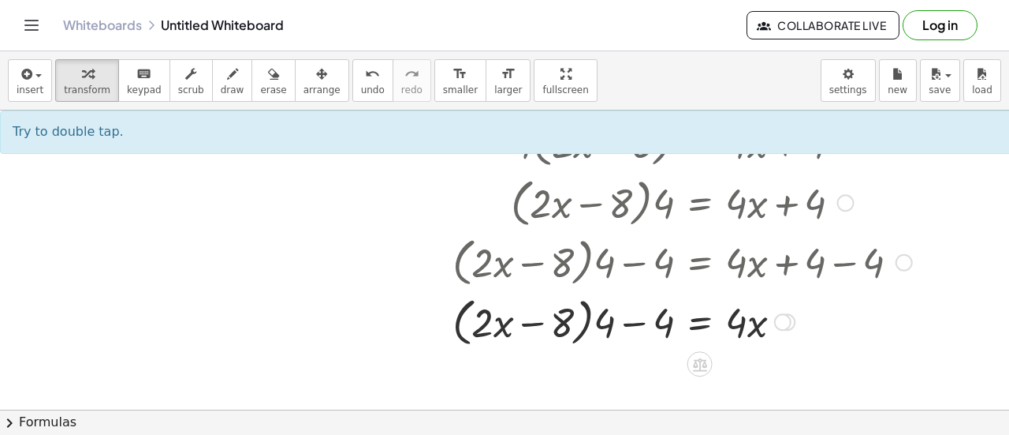
click at [629, 326] on div at bounding box center [683, 320] width 476 height 60
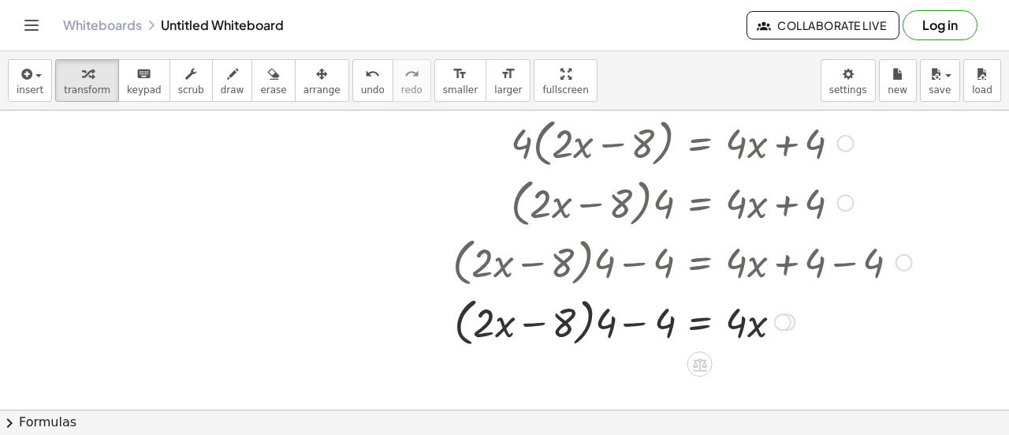
click at [629, 326] on div at bounding box center [683, 320] width 476 height 60
click at [365, 80] on icon "undo" at bounding box center [372, 74] width 15 height 19
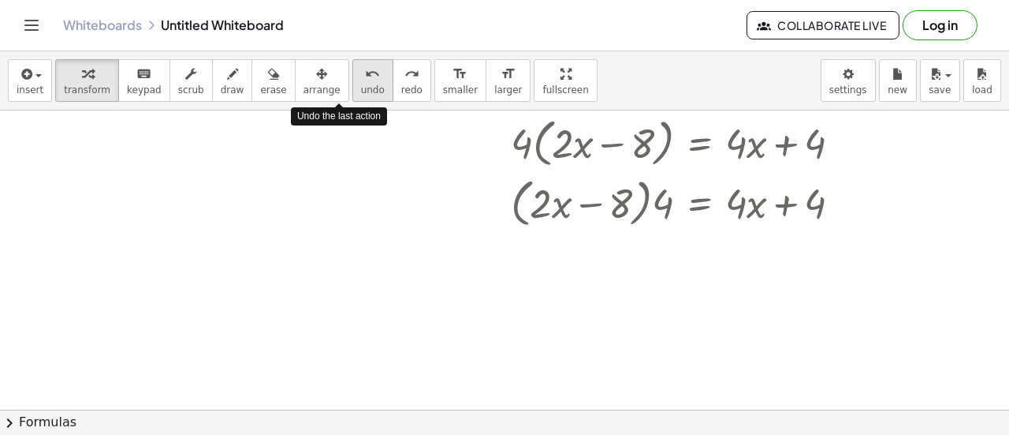
click at [365, 80] on icon "undo" at bounding box center [372, 74] width 15 height 19
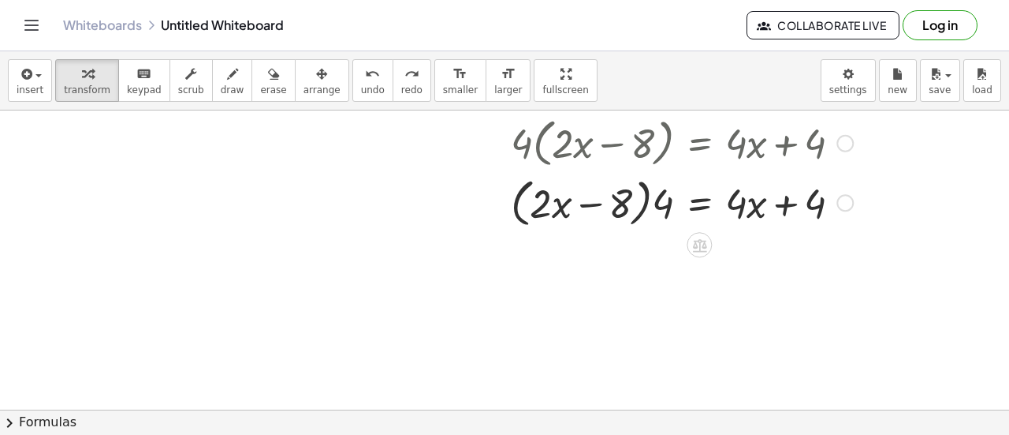
click at [645, 203] on div at bounding box center [682, 201] width 358 height 60
drag, startPoint x: 660, startPoint y: 207, endPoint x: 558, endPoint y: 198, distance: 102.1
click at [558, 198] on div at bounding box center [682, 201] width 358 height 60
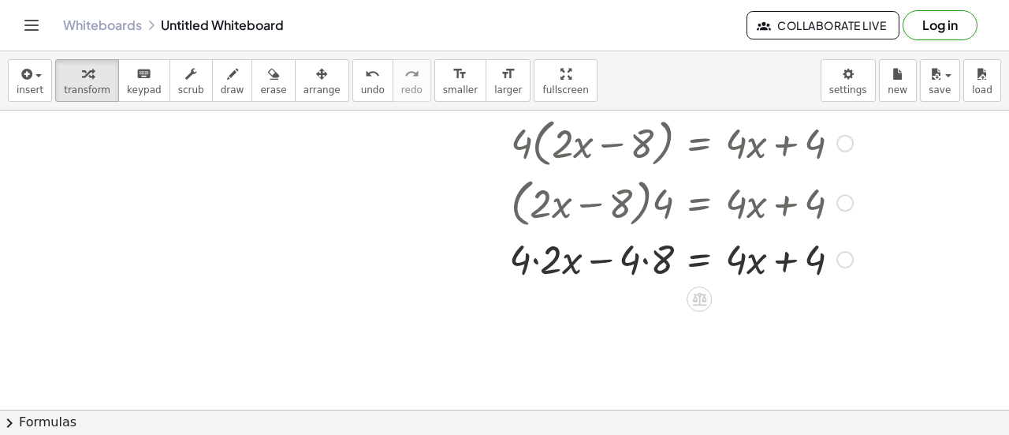
click at [532, 261] on div at bounding box center [682, 258] width 360 height 54
click at [532, 261] on div at bounding box center [682, 258] width 358 height 54
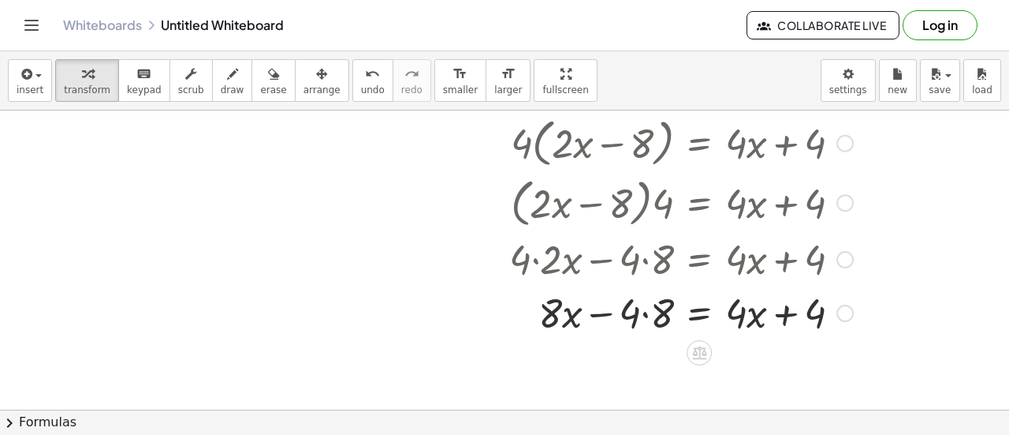
click at [646, 318] on div at bounding box center [682, 312] width 360 height 54
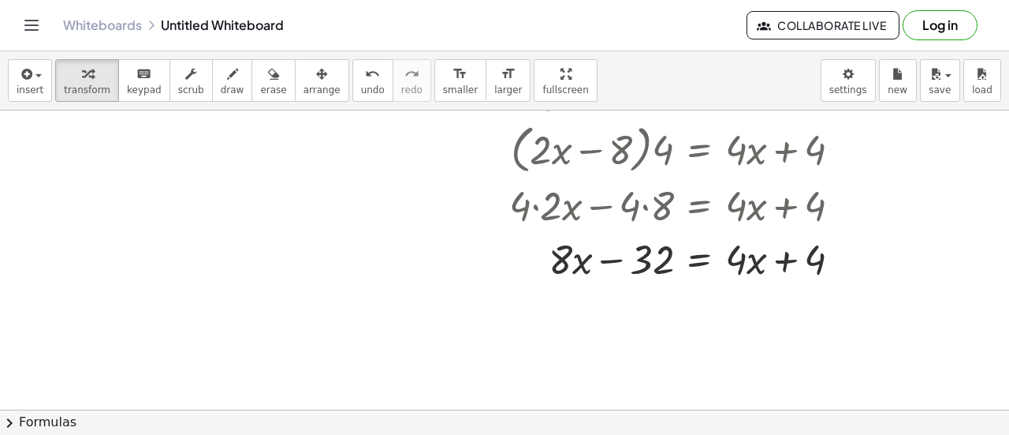
scroll to position [1229, 0]
drag, startPoint x: 738, startPoint y: 259, endPoint x: 516, endPoint y: 263, distance: 222.4
click at [516, 263] on div at bounding box center [682, 259] width 360 height 54
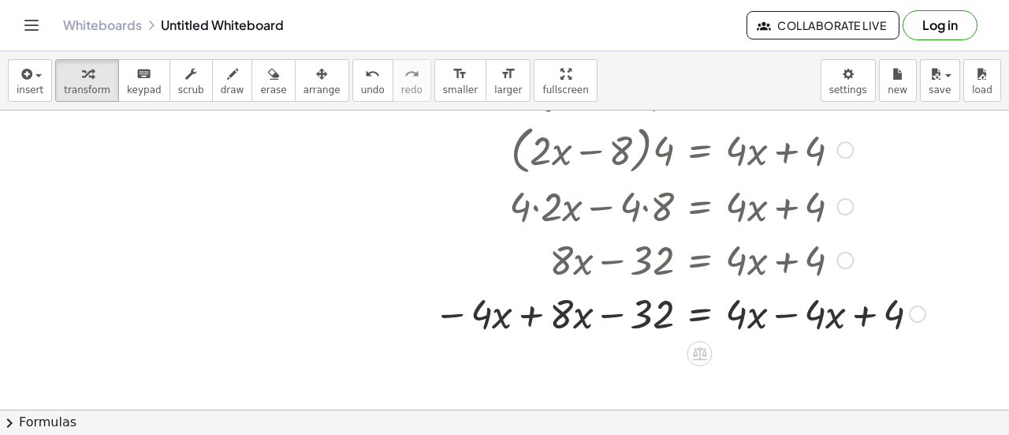
click at [795, 308] on div at bounding box center [680, 312] width 508 height 54
click at [700, 90] on div "· 4 · ( + · 2 · x − 8 ) = + · 4 · x + 4 · ( + · 2 · x − 8 ) · 4 = + · 4 · x + 4…" at bounding box center [700, 90] width 0 height 0
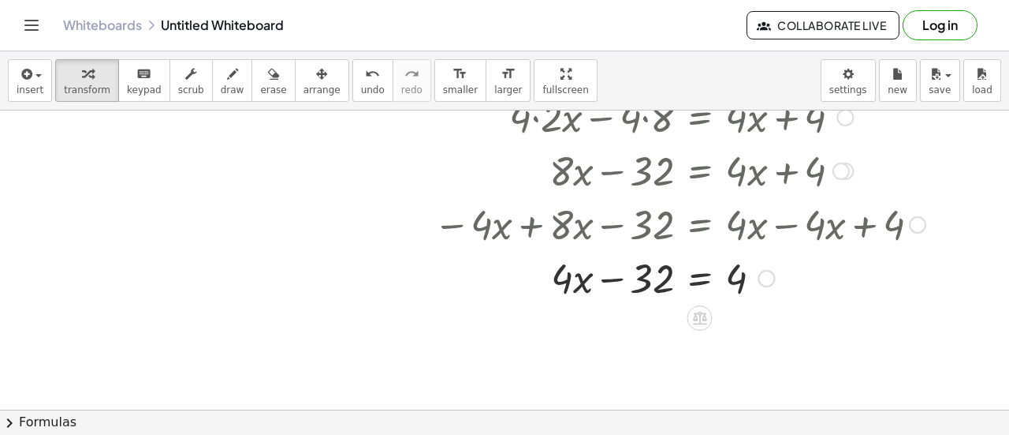
scroll to position [1327, 0]
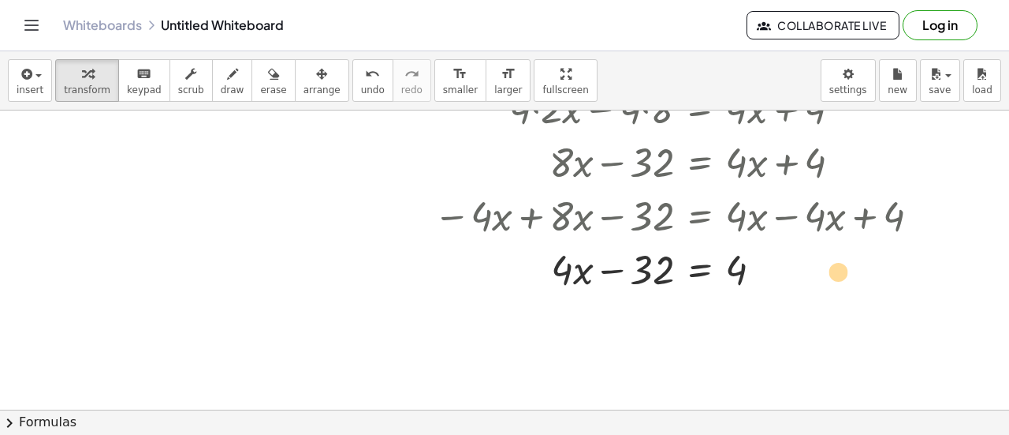
drag, startPoint x: 651, startPoint y: 264, endPoint x: 849, endPoint y: 262, distance: 198.7
click at [849, 262] on div at bounding box center [680, 268] width 508 height 54
drag, startPoint x: 652, startPoint y: 270, endPoint x: 811, endPoint y: 274, distance: 159.3
click at [811, 274] on div at bounding box center [680, 268] width 508 height 54
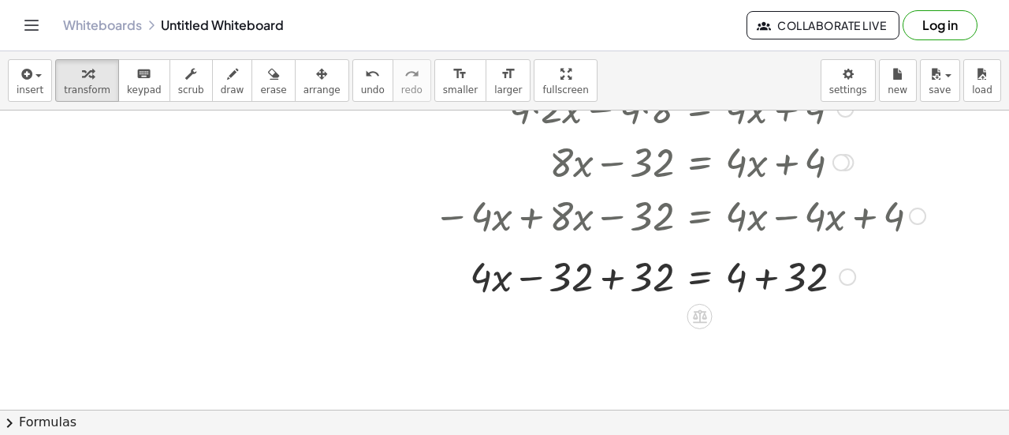
click at [761, 270] on div at bounding box center [767, 269] width 17 height 17
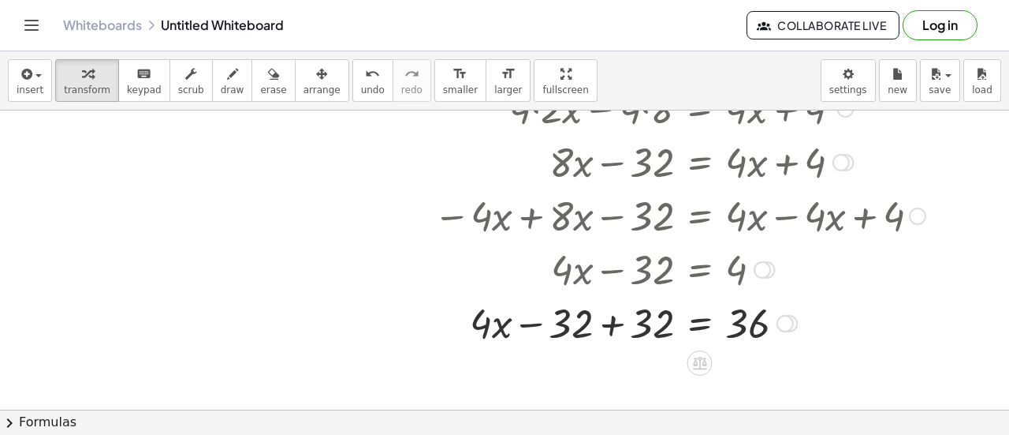
click at [610, 323] on div at bounding box center [680, 322] width 508 height 54
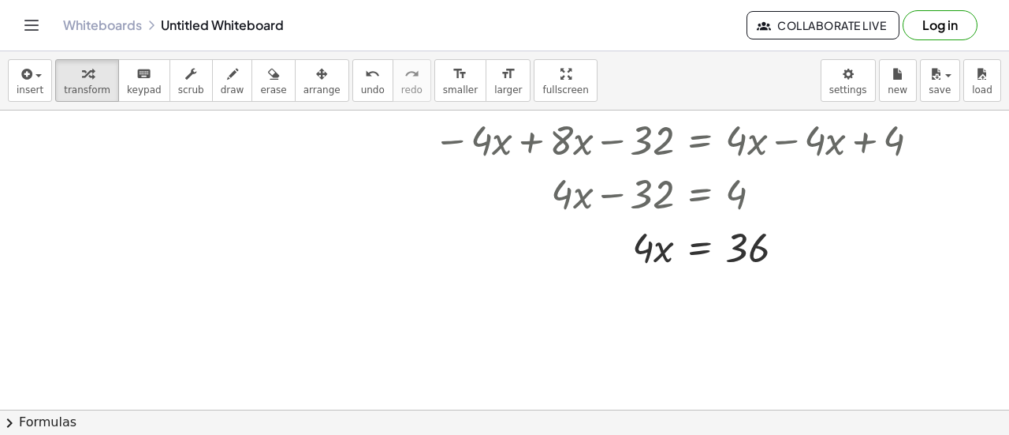
scroll to position [1416, 0]
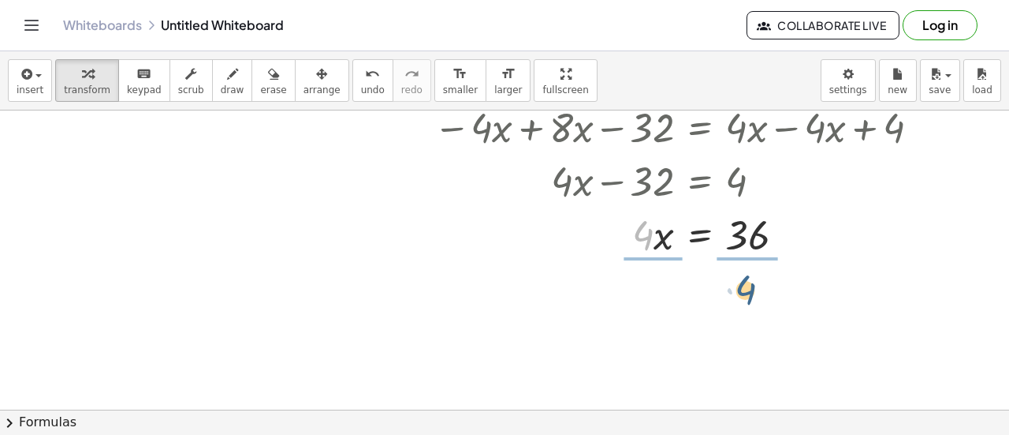
drag, startPoint x: 640, startPoint y: 240, endPoint x: 745, endPoint y: 285, distance: 114.8
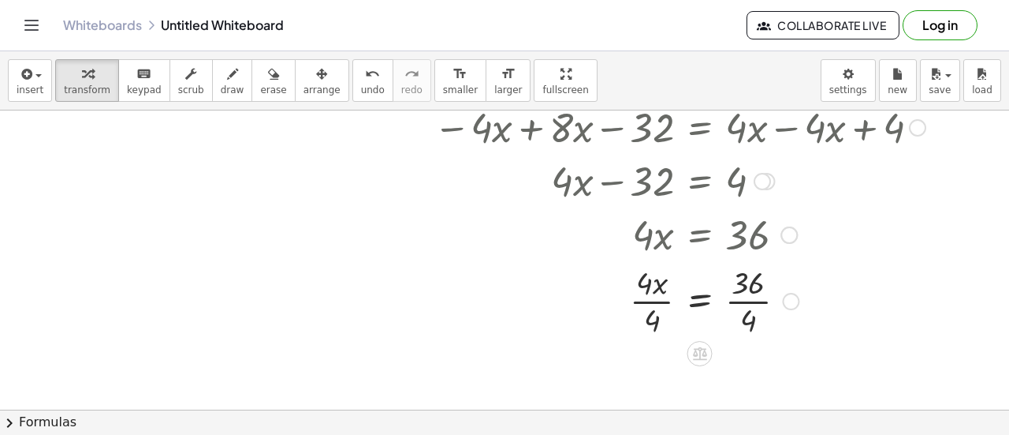
click at [652, 233] on div at bounding box center [680, 234] width 504 height 54
click at [653, 292] on div at bounding box center [680, 299] width 508 height 79
click at [748, 299] on div at bounding box center [680, 299] width 508 height 79
click at [748, 299] on div at bounding box center [680, 300] width 508 height 52
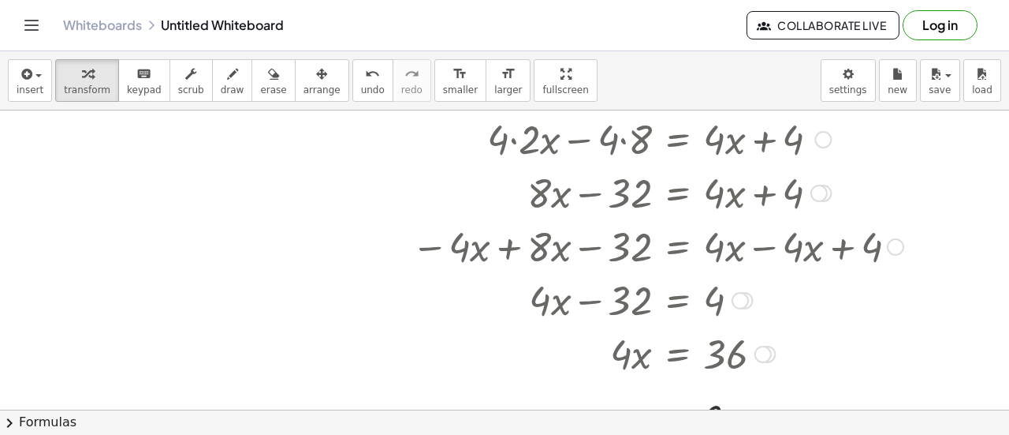
scroll to position [1297, 22]
click at [505, 247] on div at bounding box center [658, 245] width 508 height 54
click at [484, 241] on div at bounding box center [658, 245] width 508 height 54
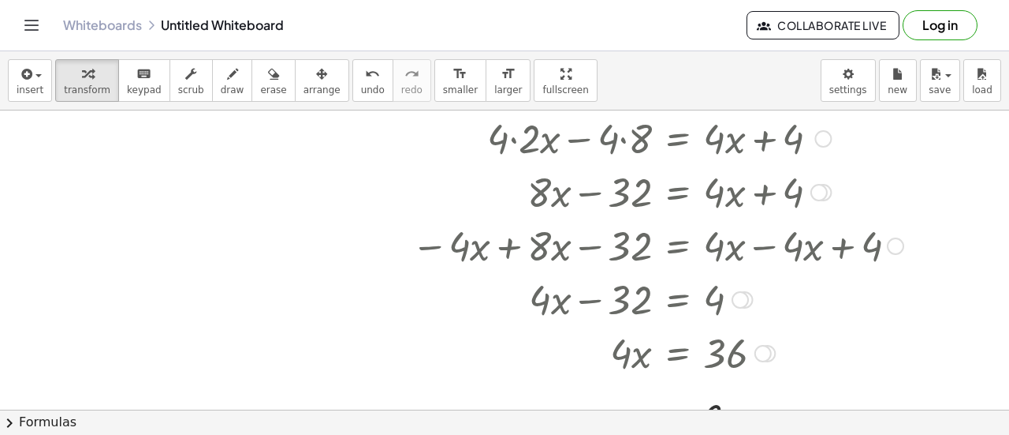
click at [458, 244] on div at bounding box center [658, 245] width 508 height 54
click at [594, 304] on div at bounding box center [658, 298] width 508 height 54
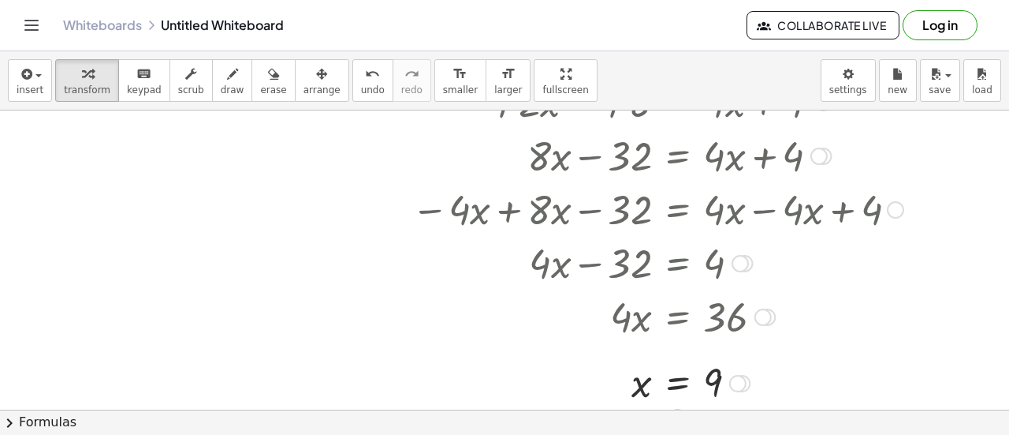
scroll to position [1335, 22]
click at [739, 379] on div at bounding box center [737, 381] width 17 height 17
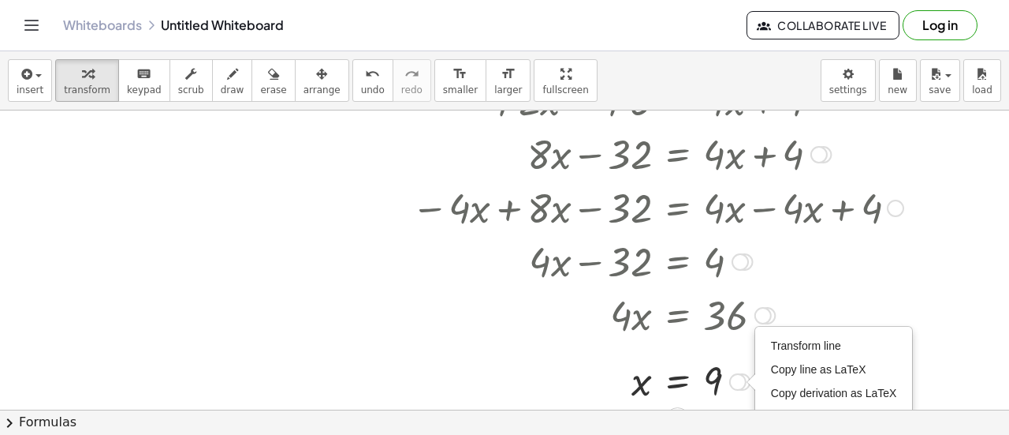
click at [590, 356] on div at bounding box center [658, 380] width 508 height 52
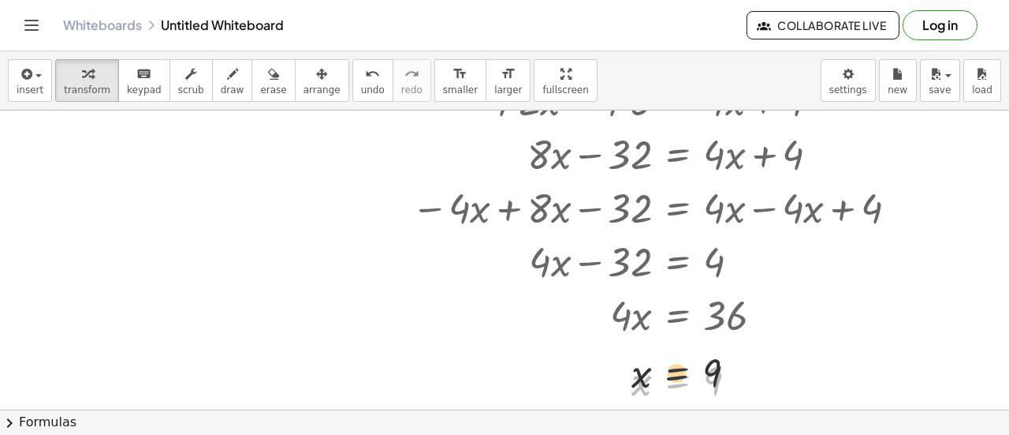
drag, startPoint x: 683, startPoint y: 375, endPoint x: 681, endPoint y: 290, distance: 85.2
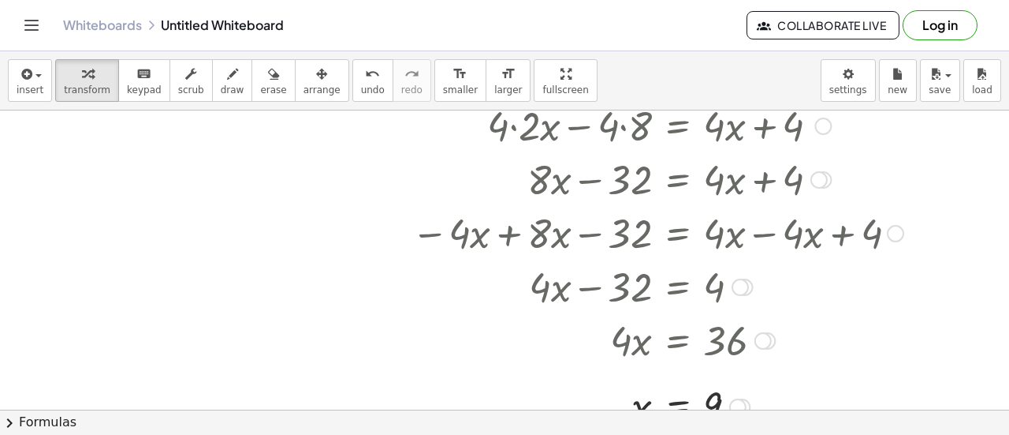
scroll to position [1307, 22]
